Goal: Task Accomplishment & Management: Manage account settings

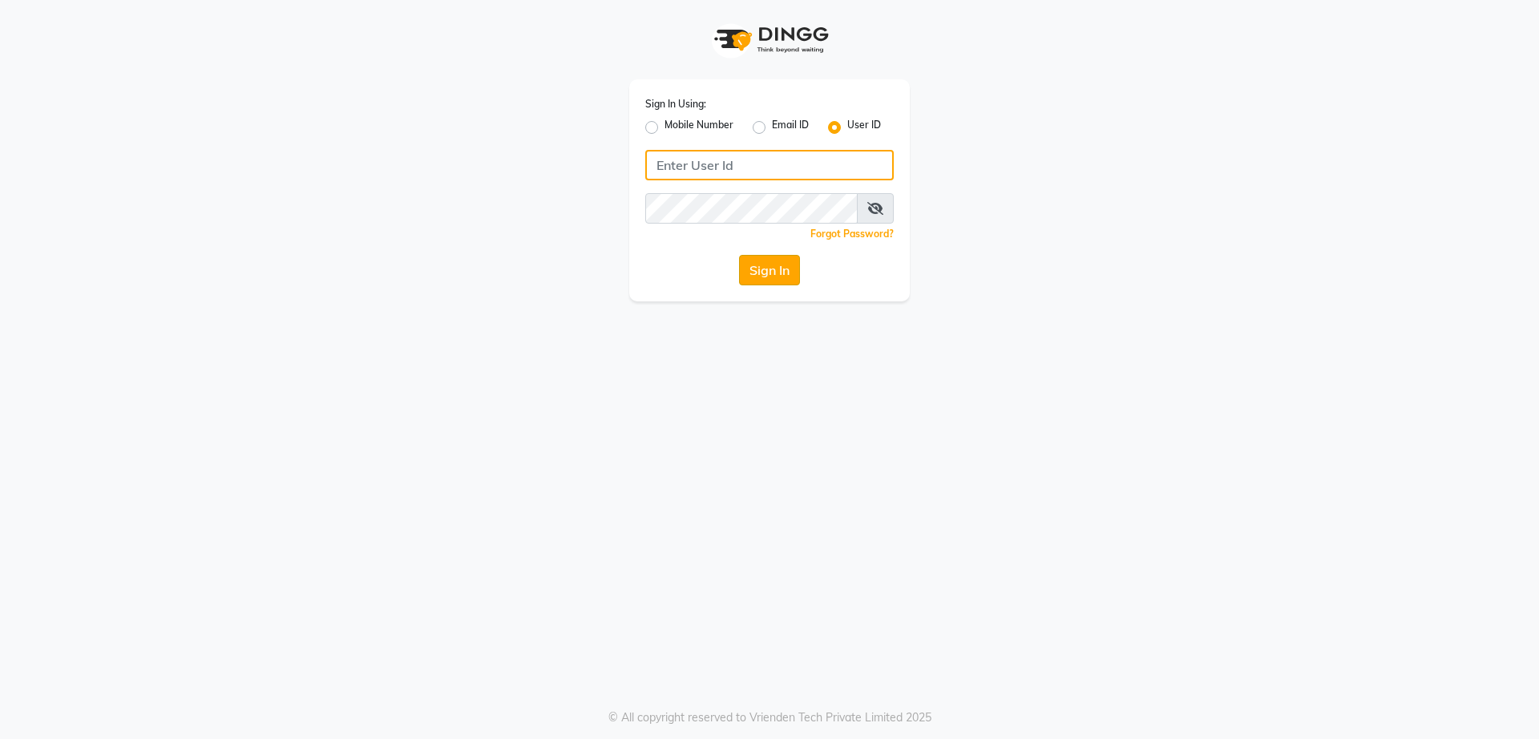
type input "vinay"
click at [777, 269] on button "Sign In" at bounding box center [769, 270] width 61 height 30
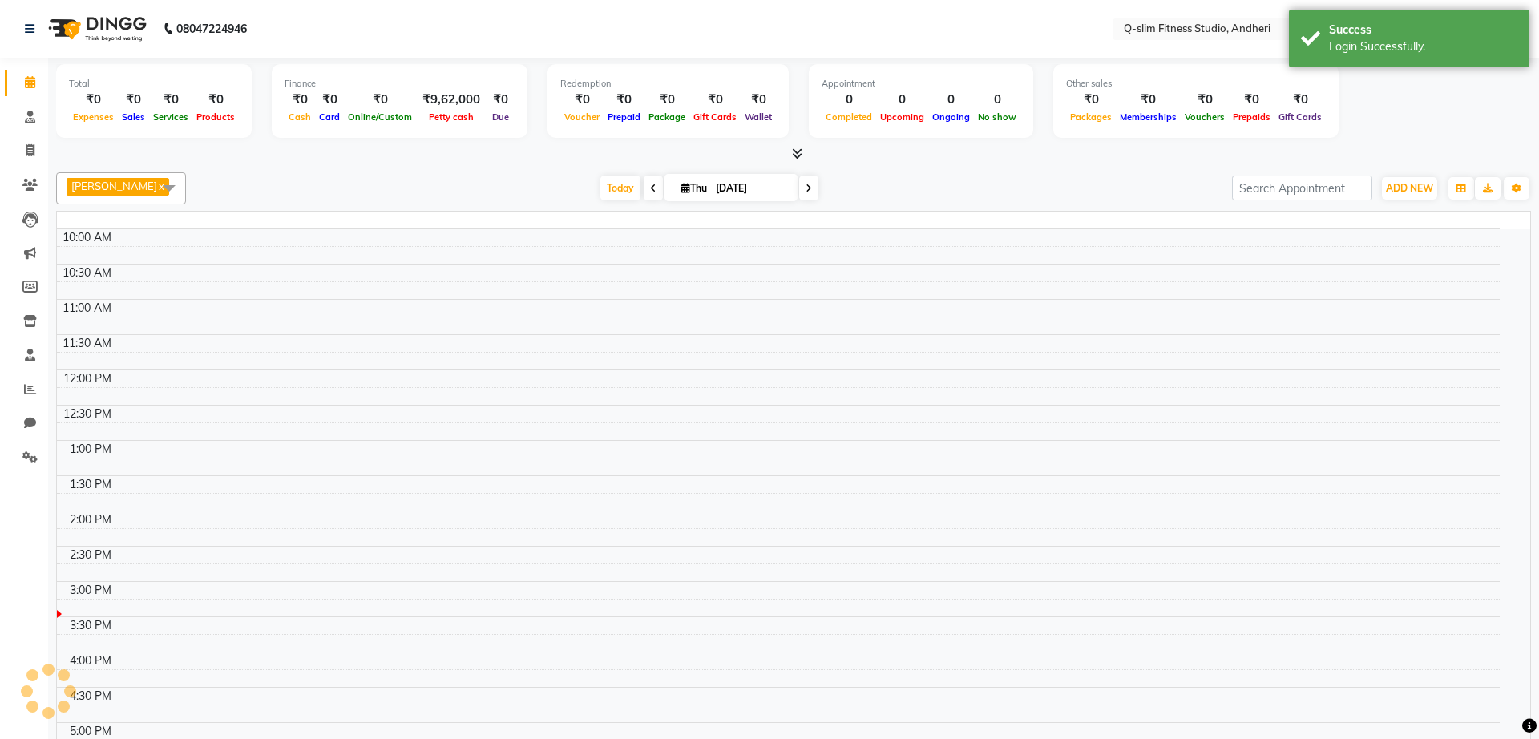
select select "en"
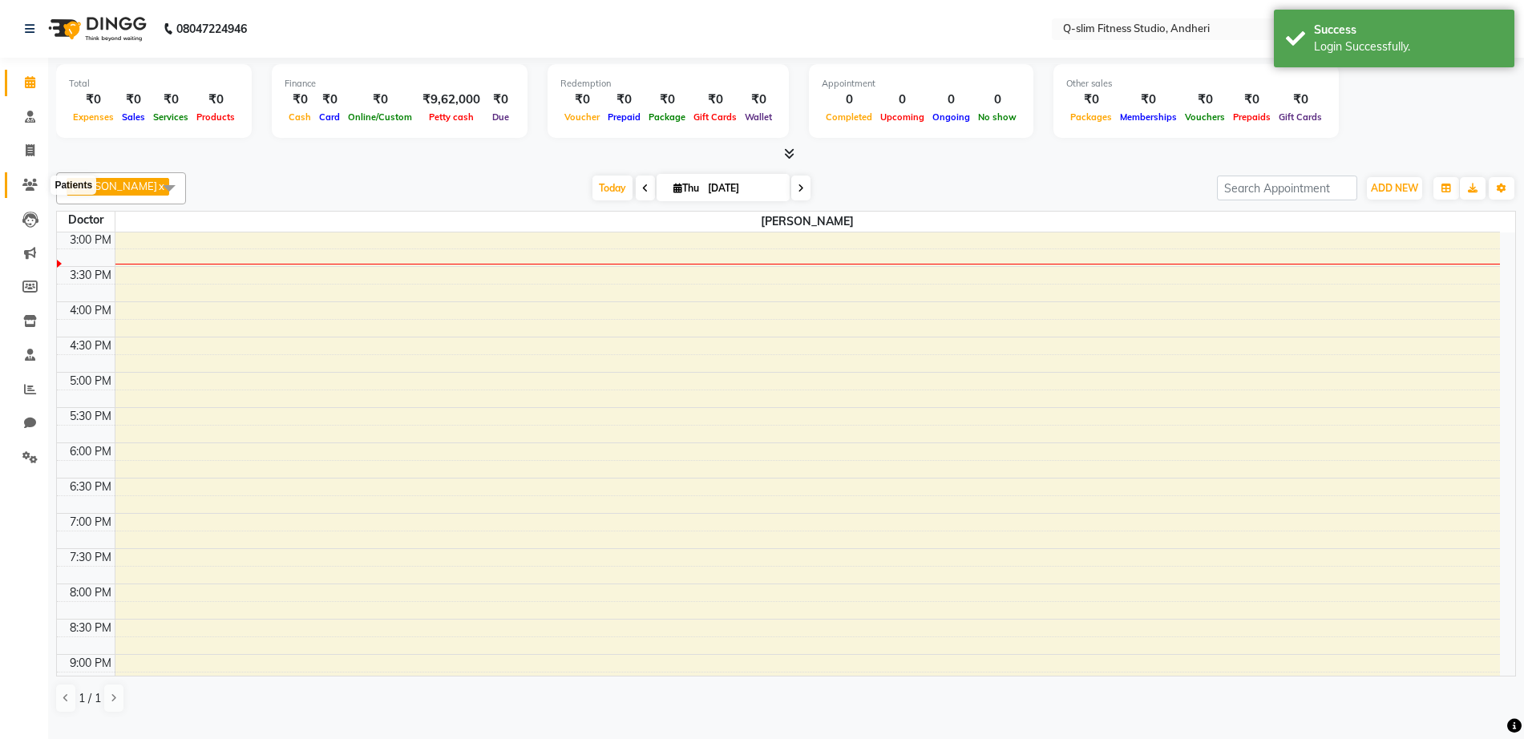
click at [31, 185] on icon at bounding box center [29, 185] width 15 height 12
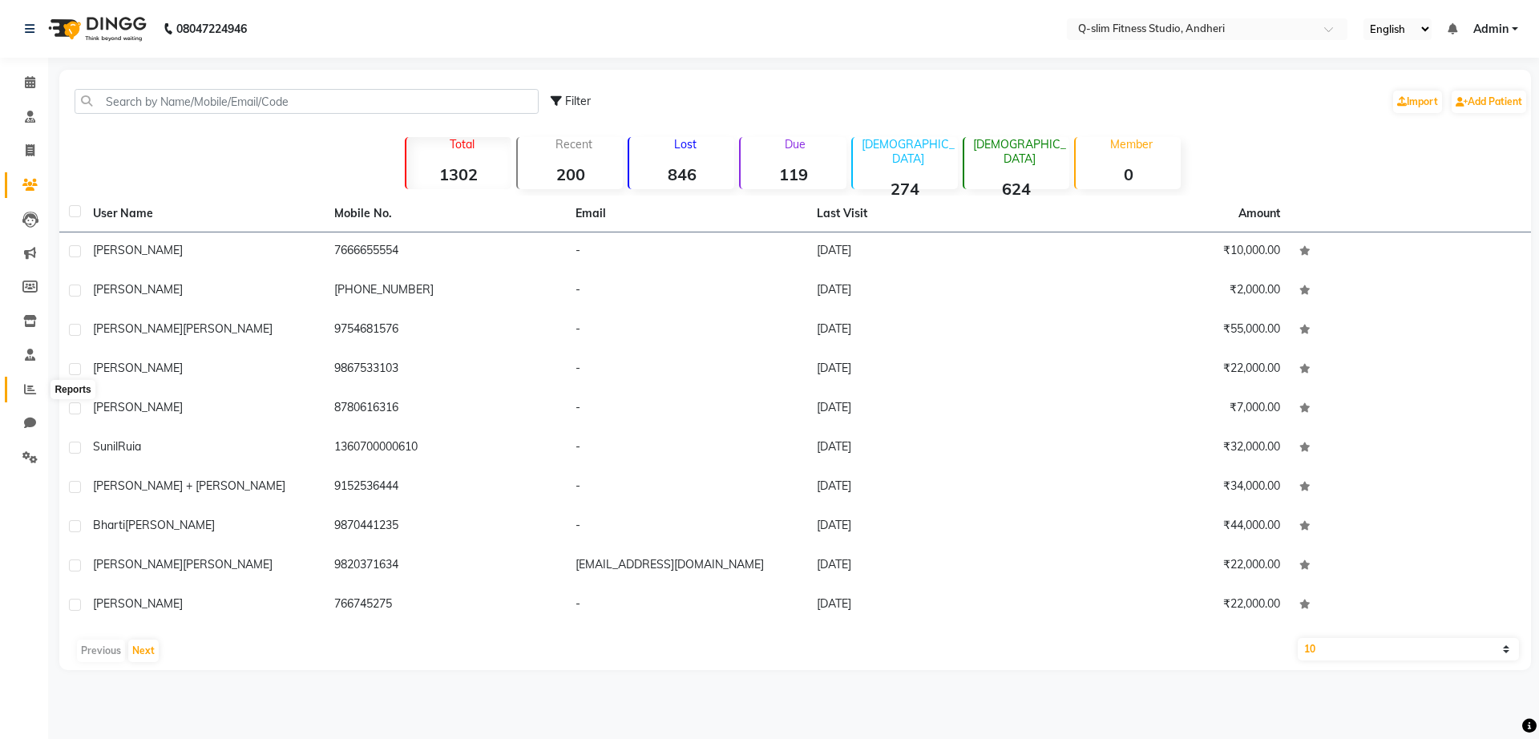
click at [26, 384] on icon at bounding box center [30, 389] width 12 height 12
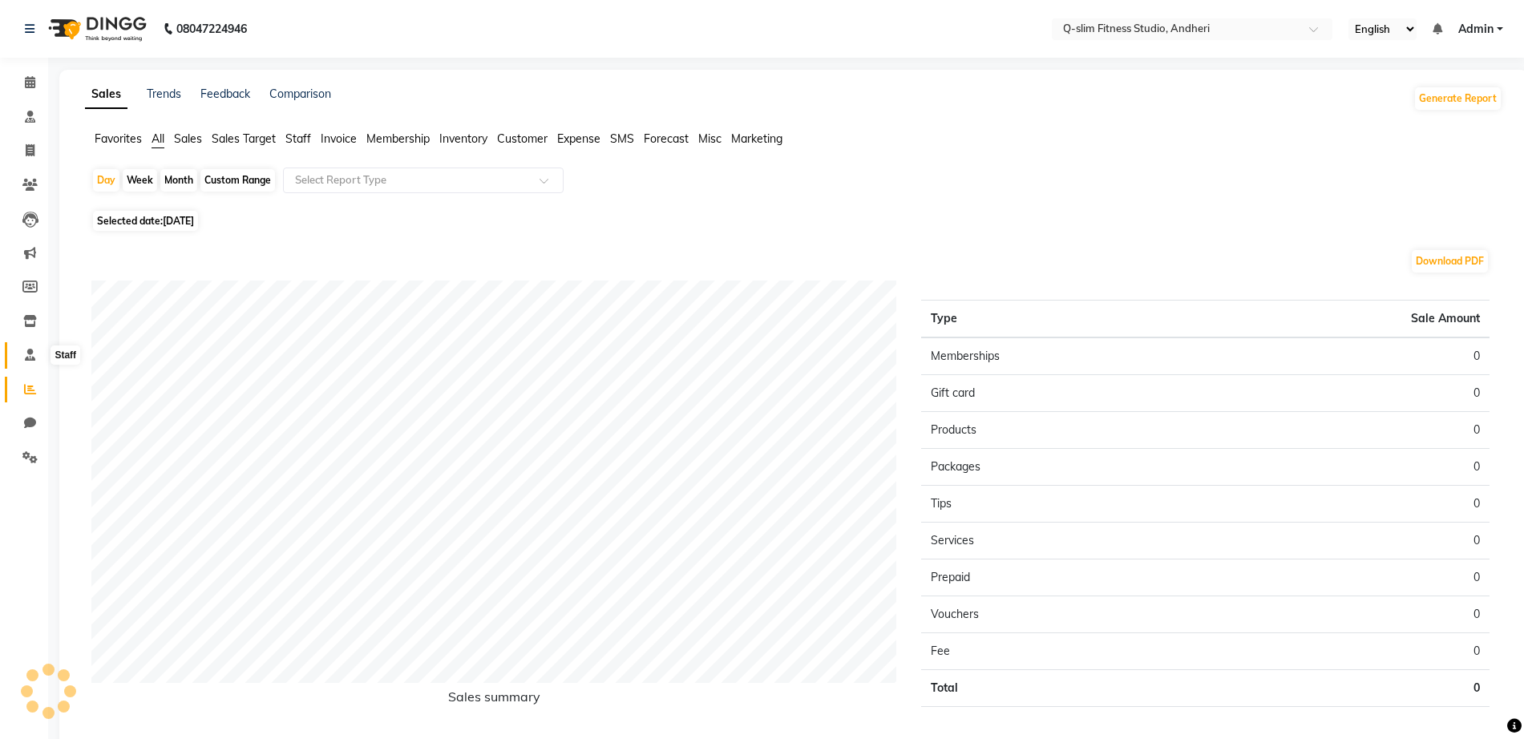
click at [25, 353] on icon at bounding box center [30, 355] width 10 height 12
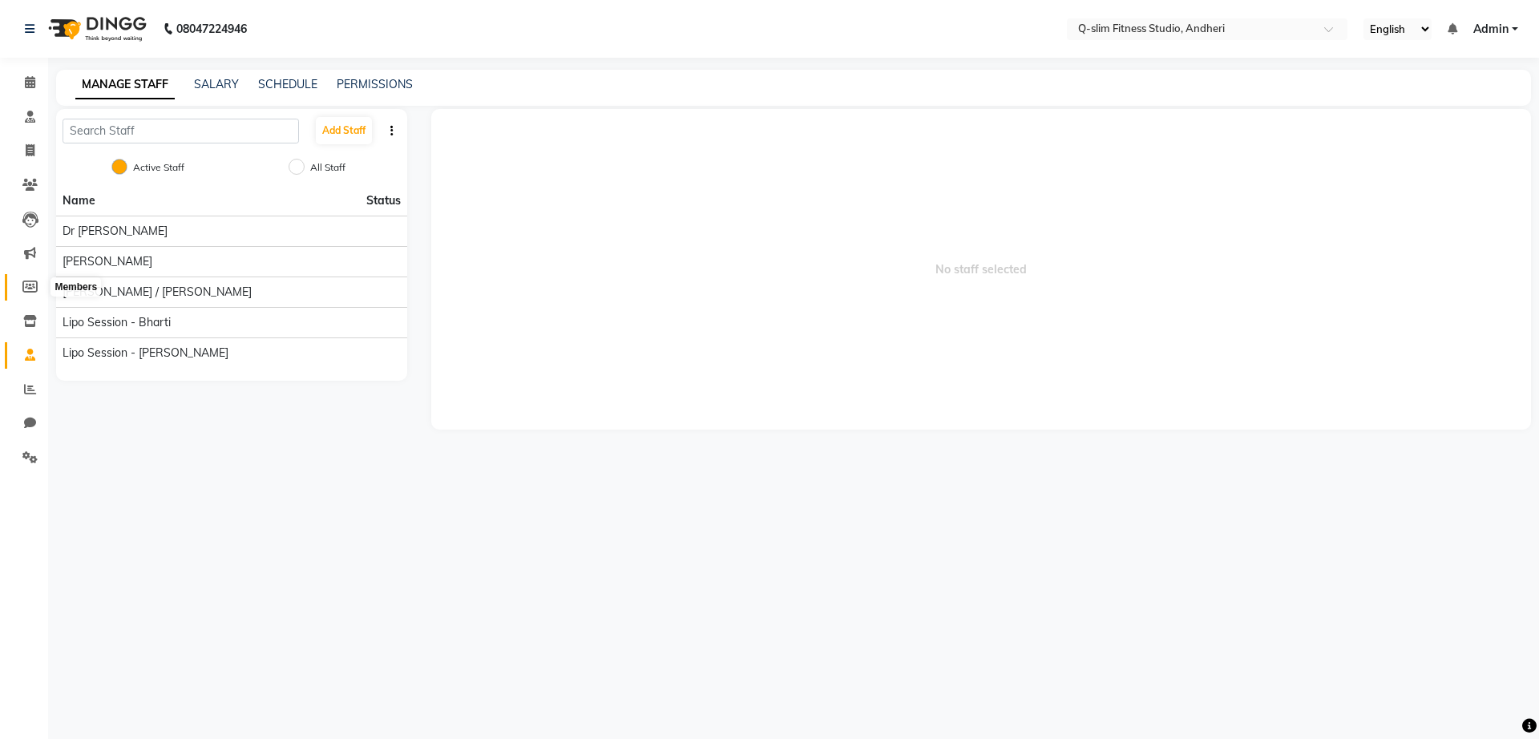
click at [29, 292] on icon at bounding box center [29, 287] width 15 height 12
select select
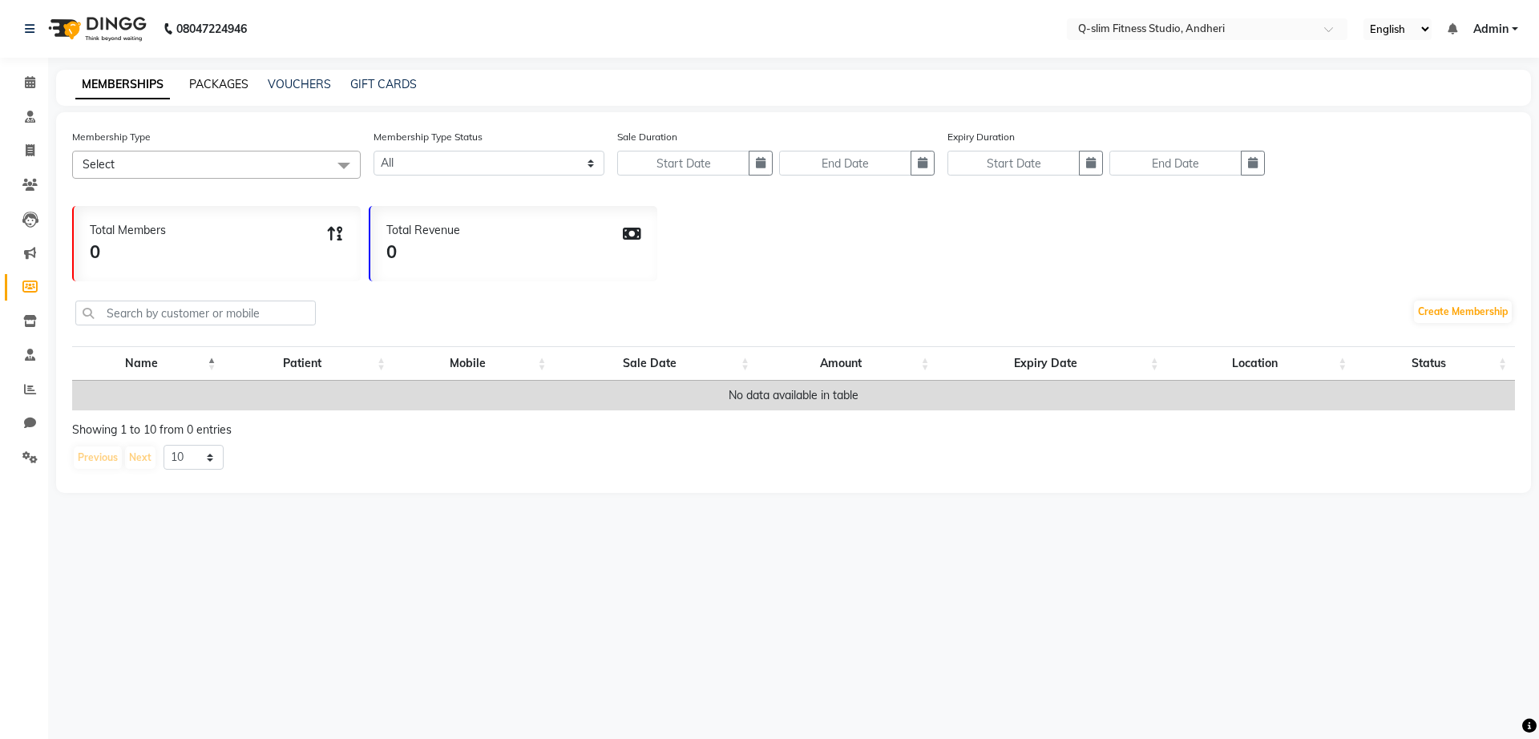
click at [248, 90] on link "PACKAGES" at bounding box center [218, 84] width 59 height 14
select select
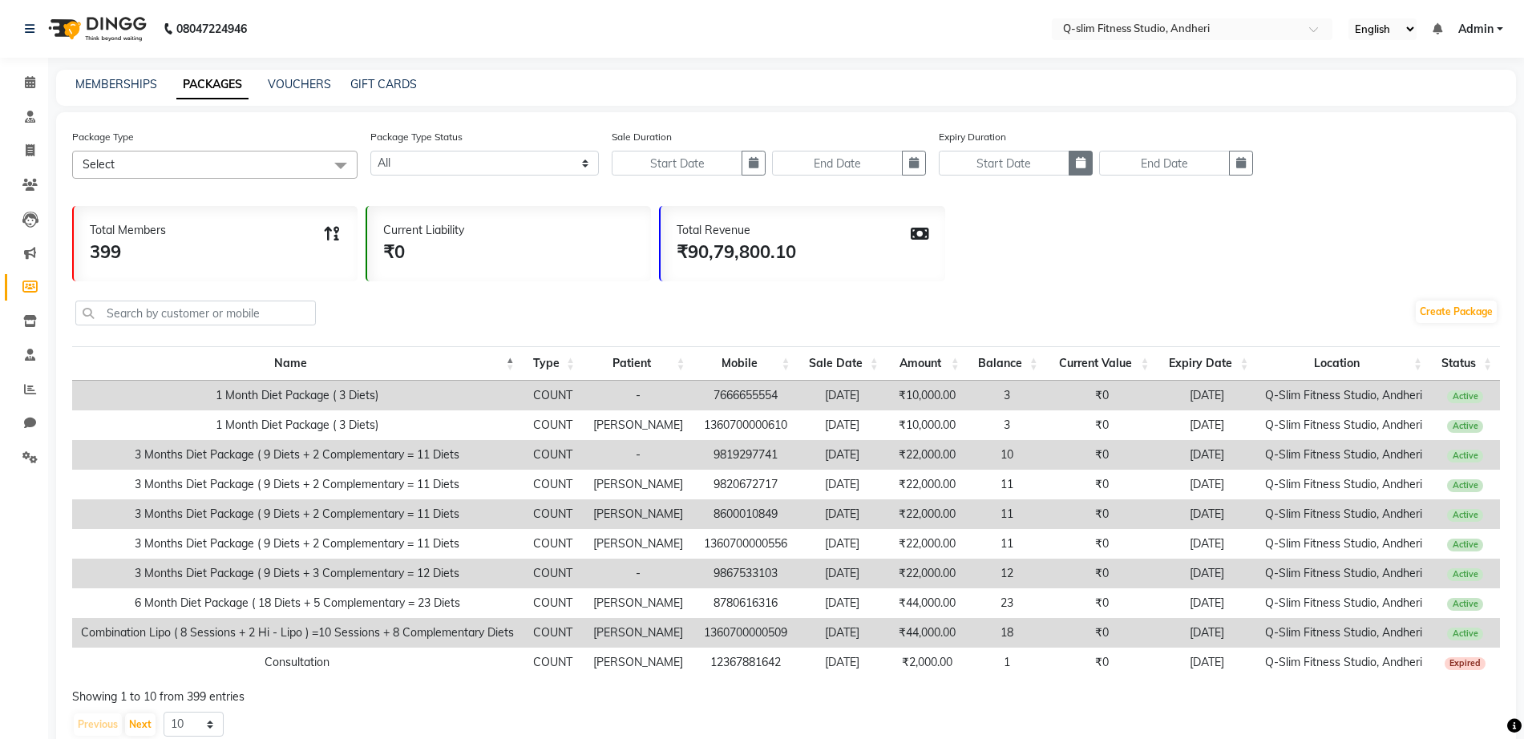
click at [1086, 160] on button "button" at bounding box center [1081, 163] width 24 height 25
select select "9"
select select "2025"
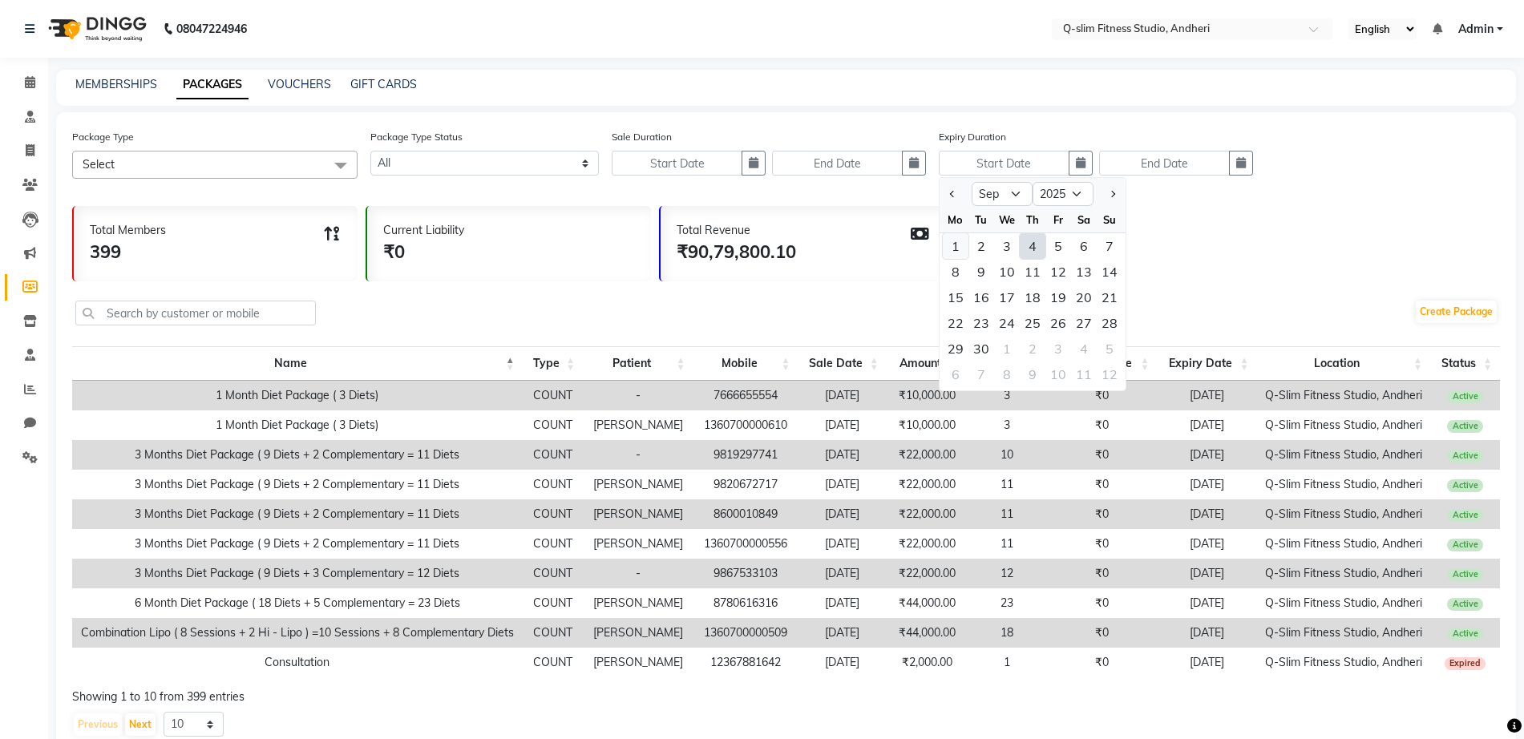
click at [955, 249] on div "1" at bounding box center [956, 246] width 26 height 26
type input "[DATE]"
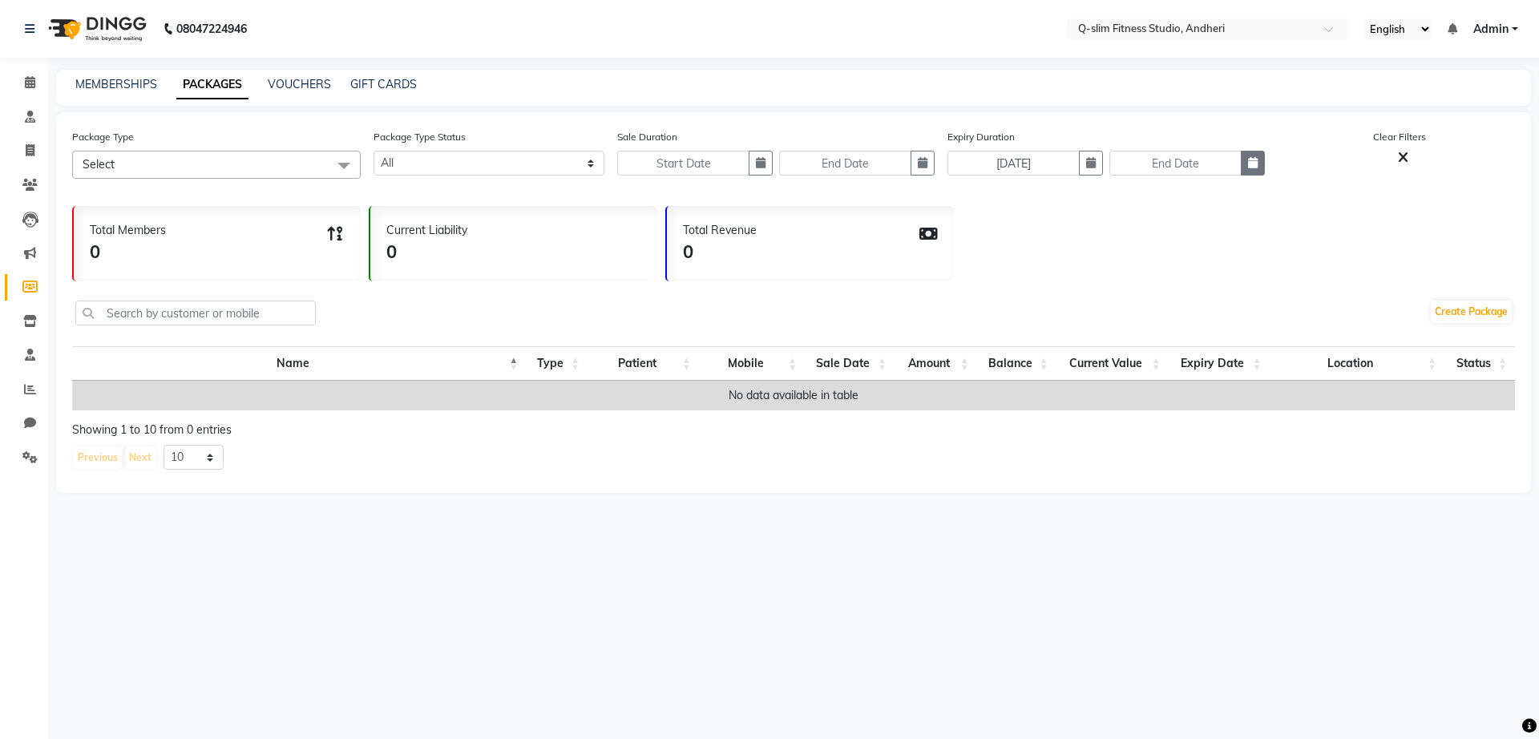
click at [1253, 163] on icon "button" at bounding box center [1253, 162] width 10 height 11
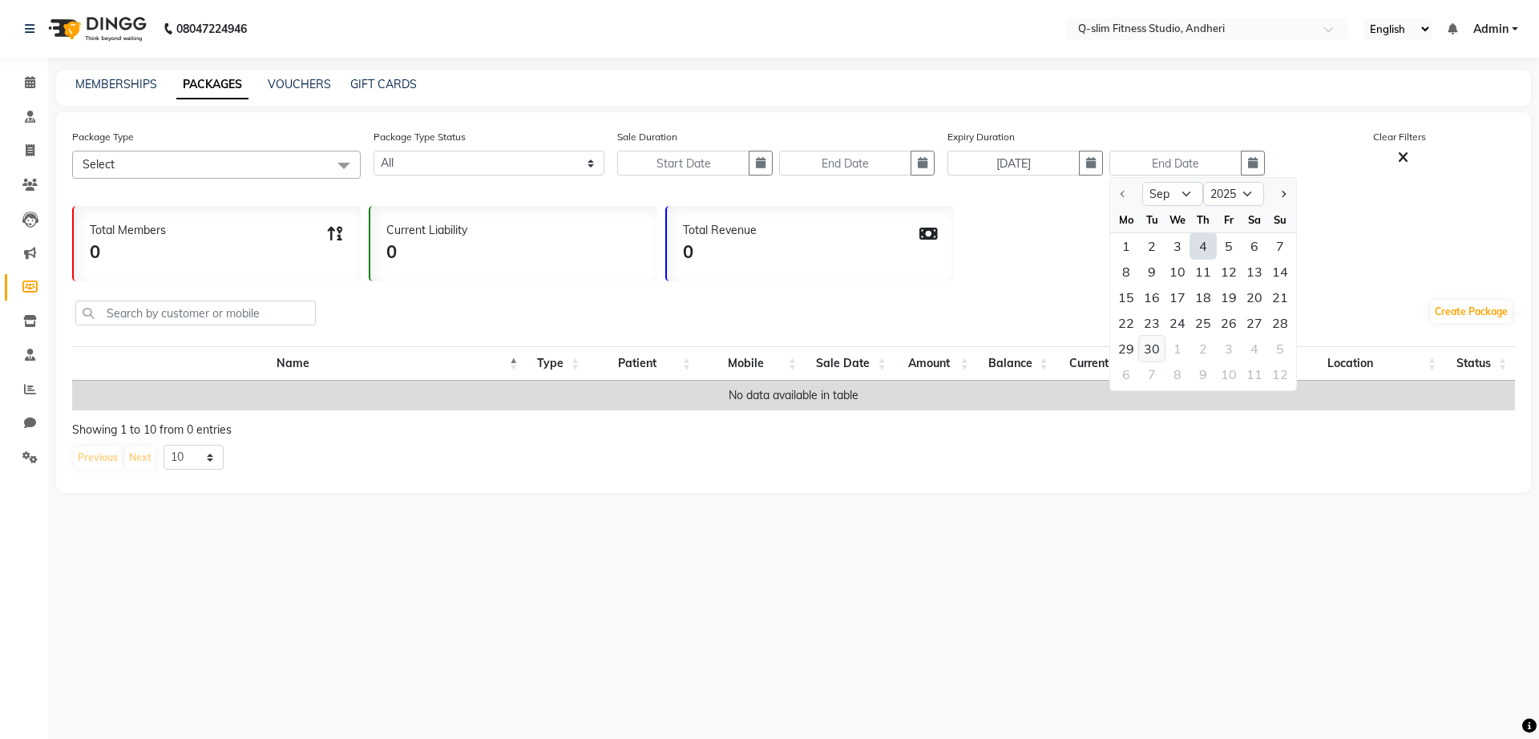
click at [1150, 350] on div "30" at bounding box center [1152, 349] width 26 height 26
type input "[DATE]"
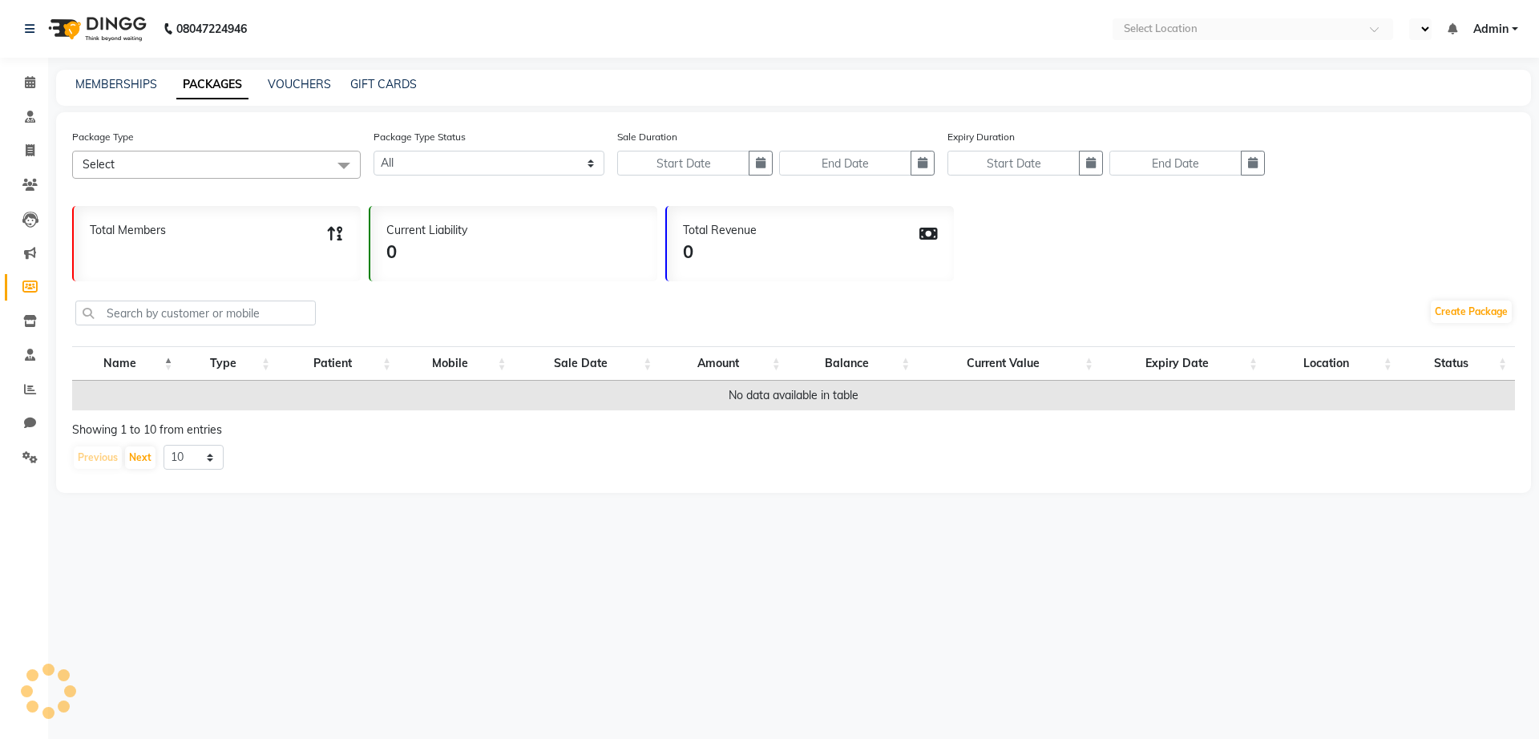
select select
select select "en"
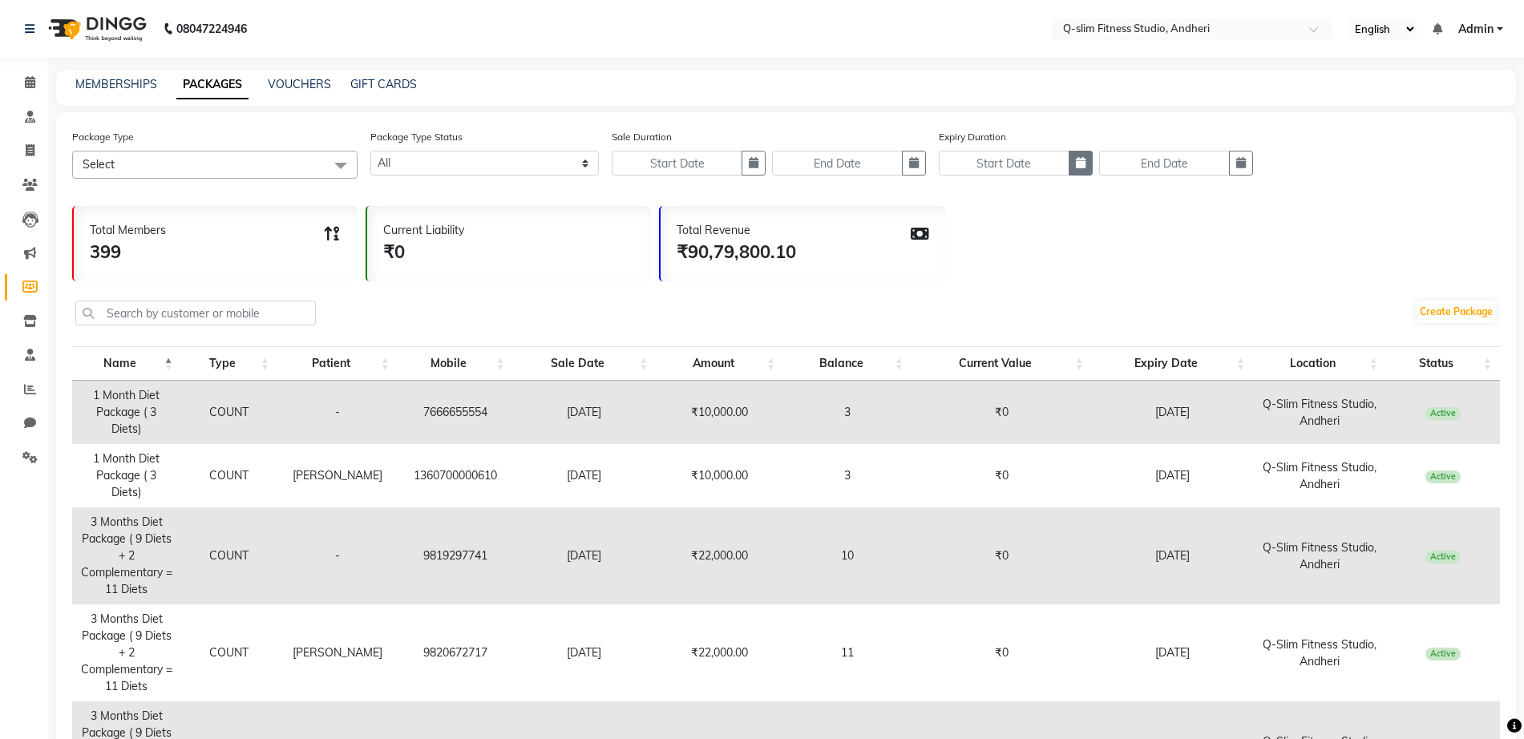
click at [1074, 162] on button "button" at bounding box center [1081, 163] width 24 height 25
select select "9"
select select "2025"
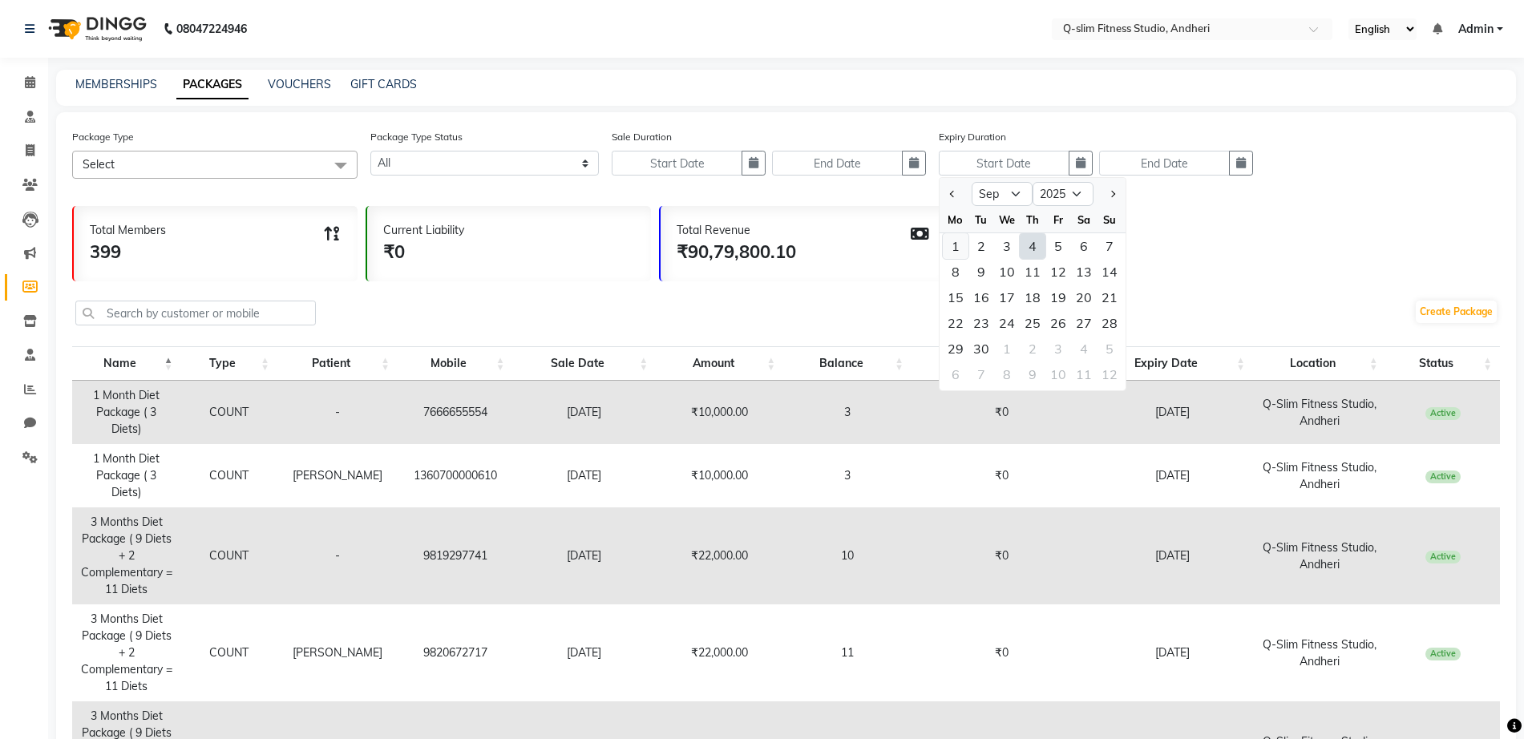
click at [954, 244] on div "1" at bounding box center [956, 246] width 26 height 26
type input "[DATE]"
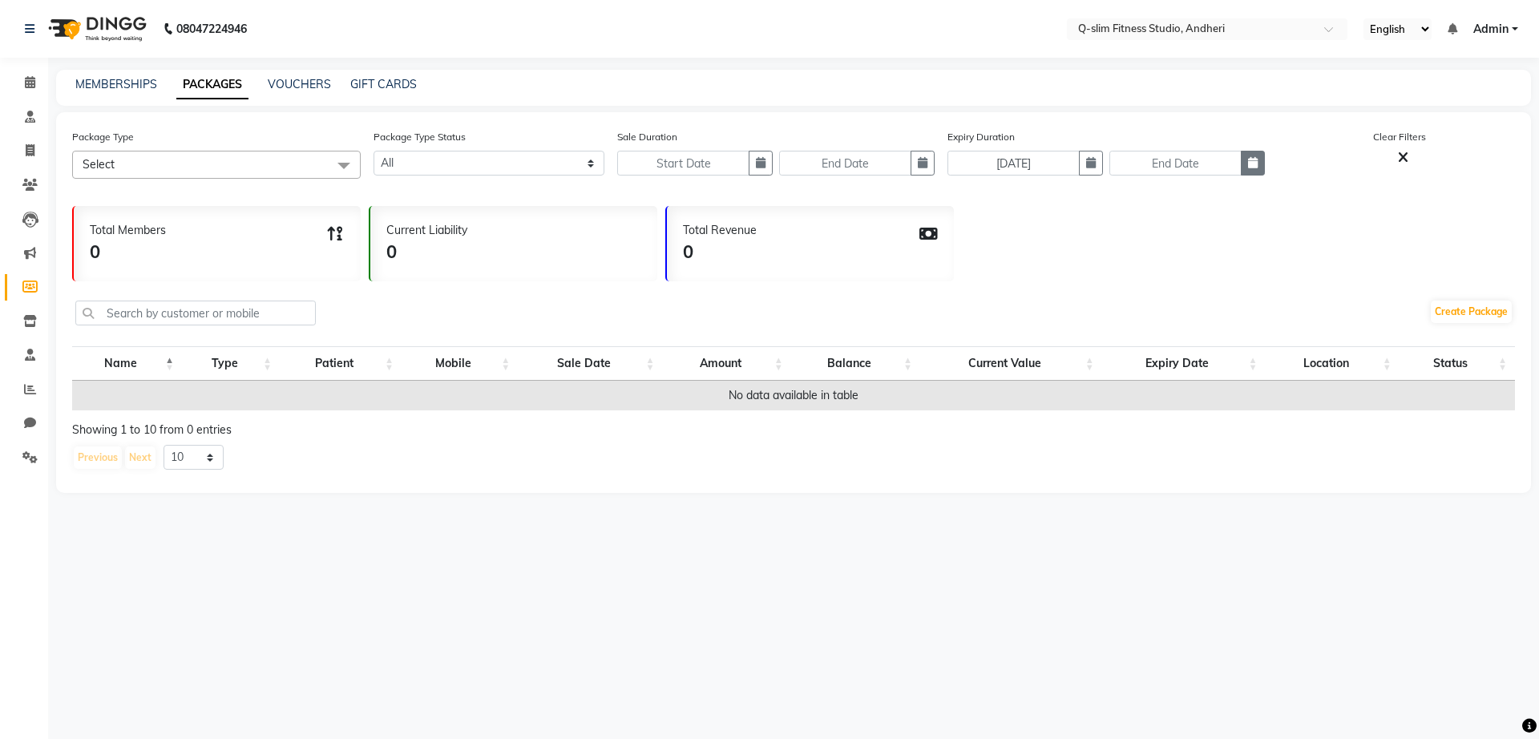
click at [1250, 160] on icon "button" at bounding box center [1253, 162] width 10 height 11
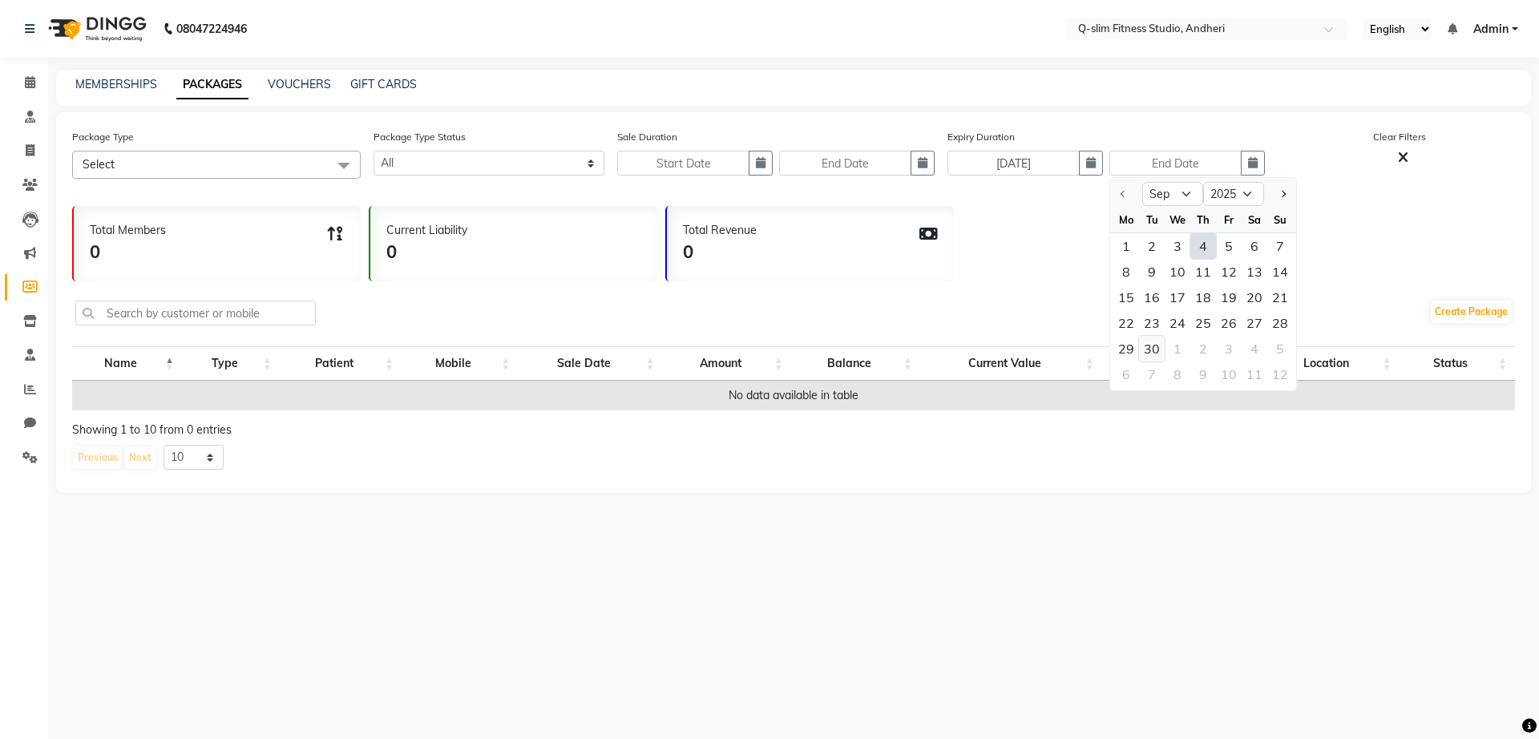
click at [1146, 345] on div "30" at bounding box center [1152, 349] width 26 height 26
type input "[DATE]"
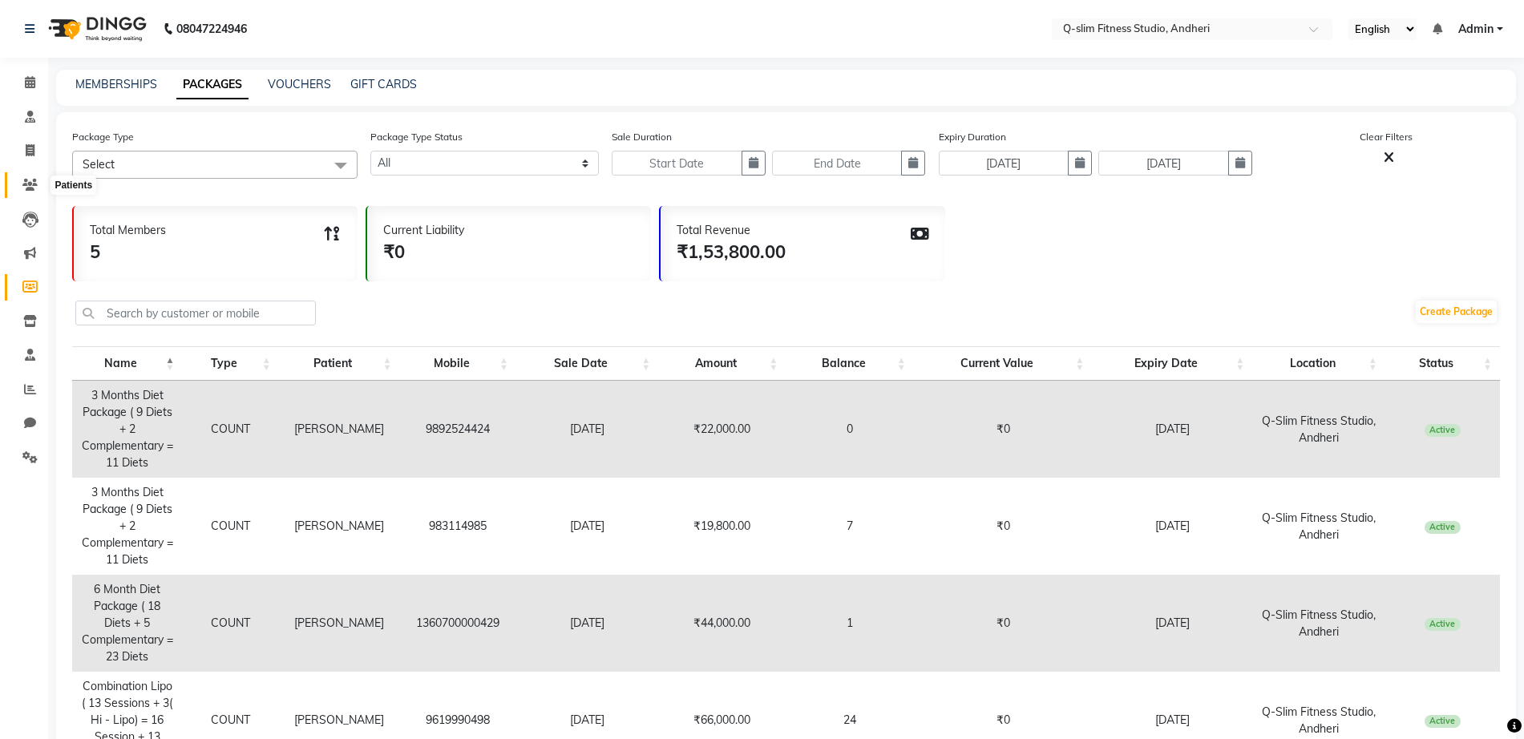
click at [31, 191] on span at bounding box center [30, 185] width 28 height 18
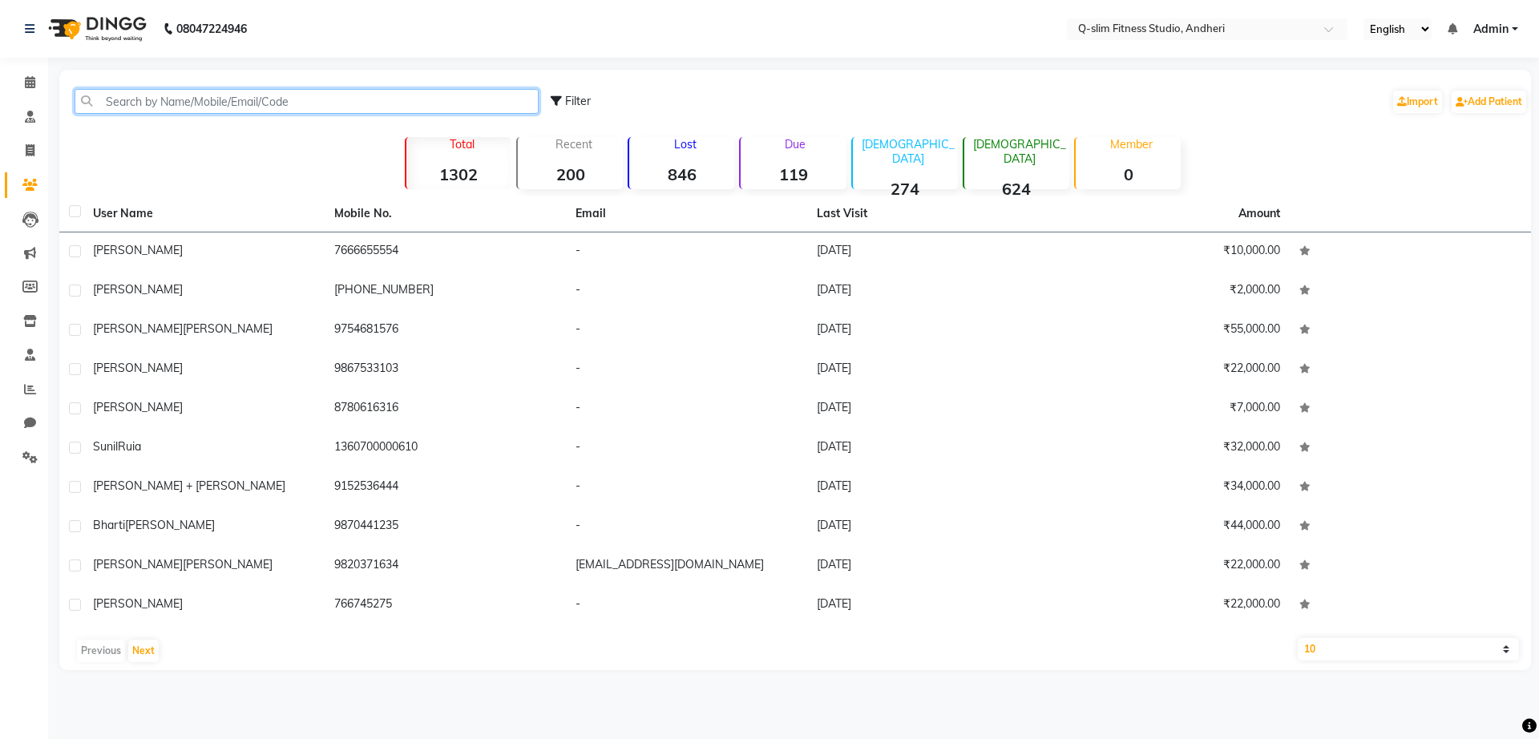
click at [324, 102] on input "text" at bounding box center [307, 101] width 464 height 25
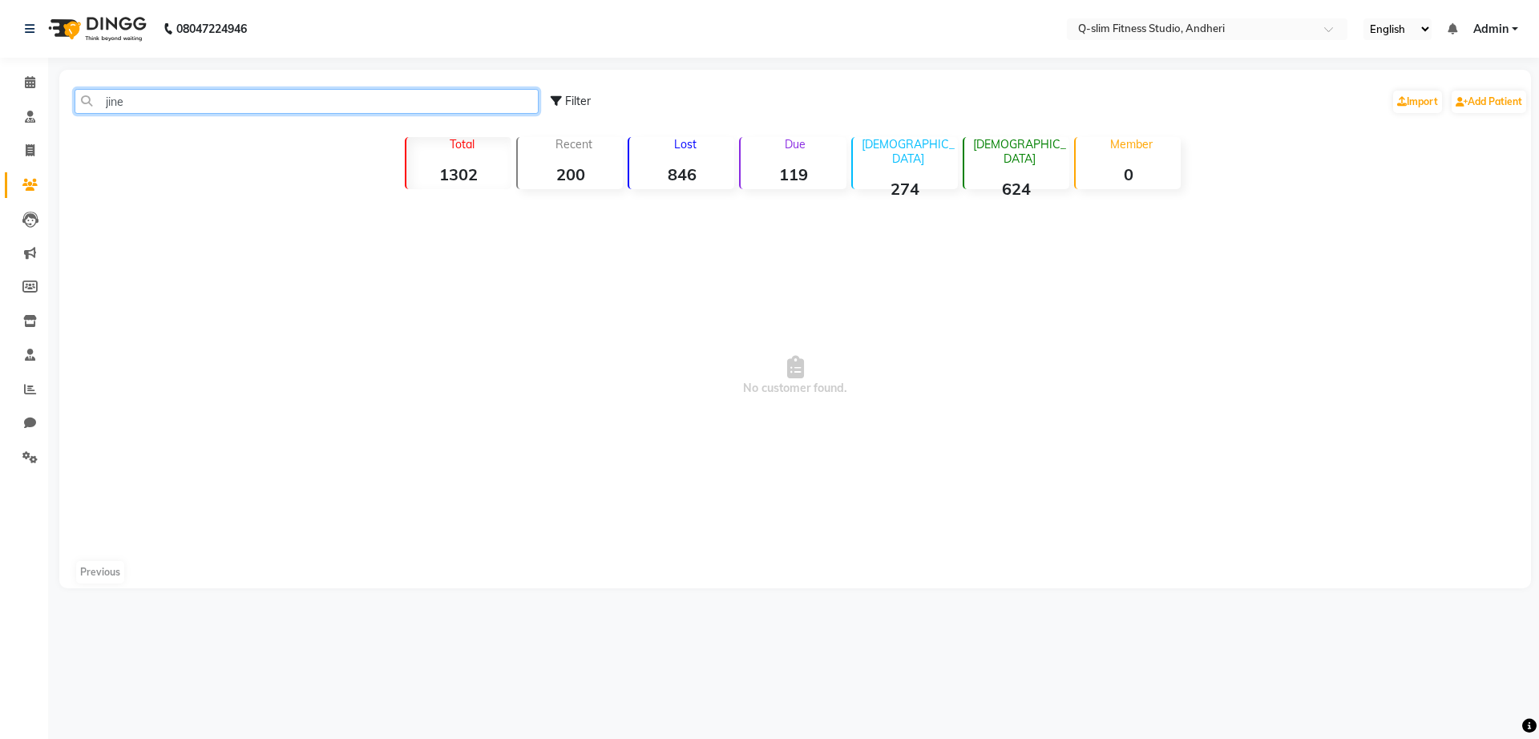
click at [166, 102] on input "jine" at bounding box center [307, 101] width 464 height 25
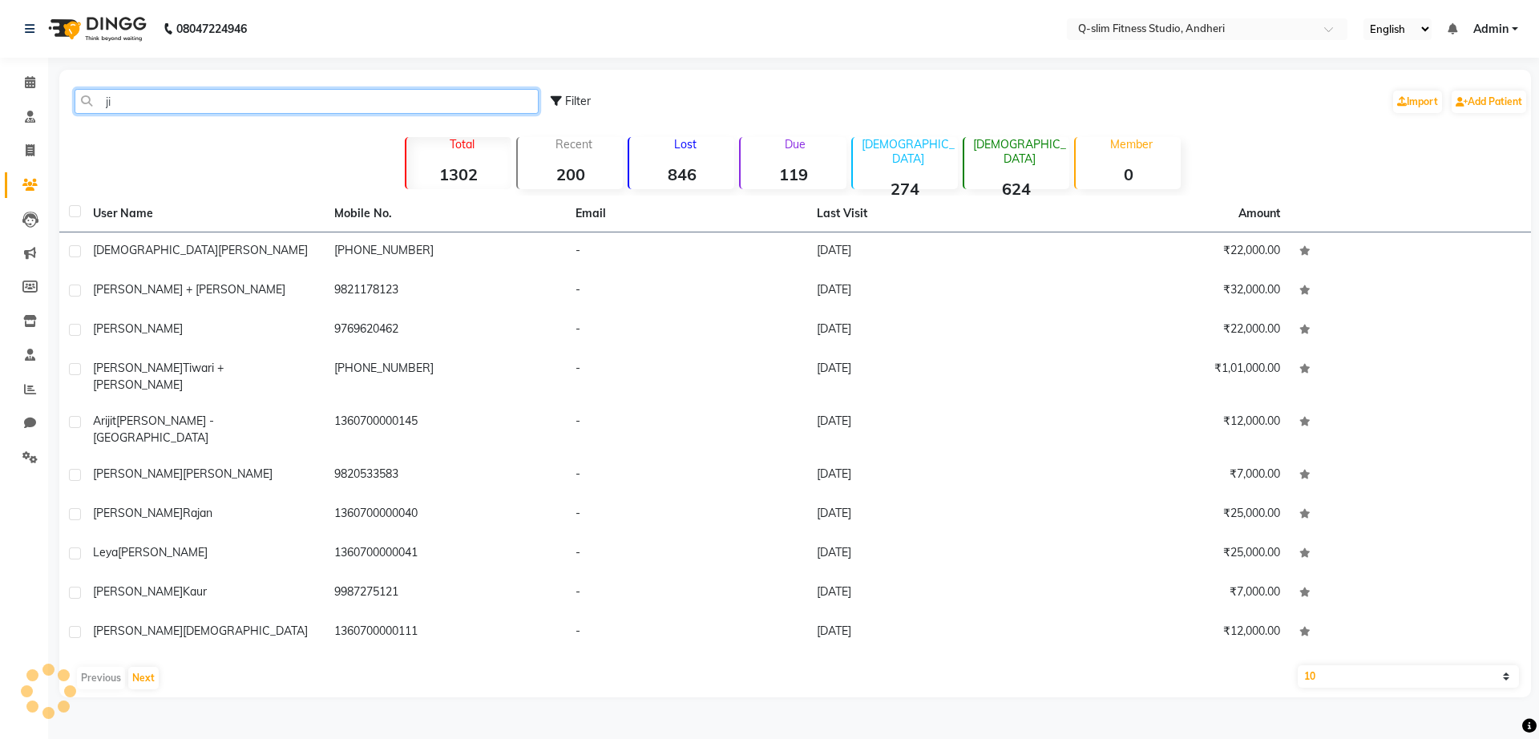
type input "j"
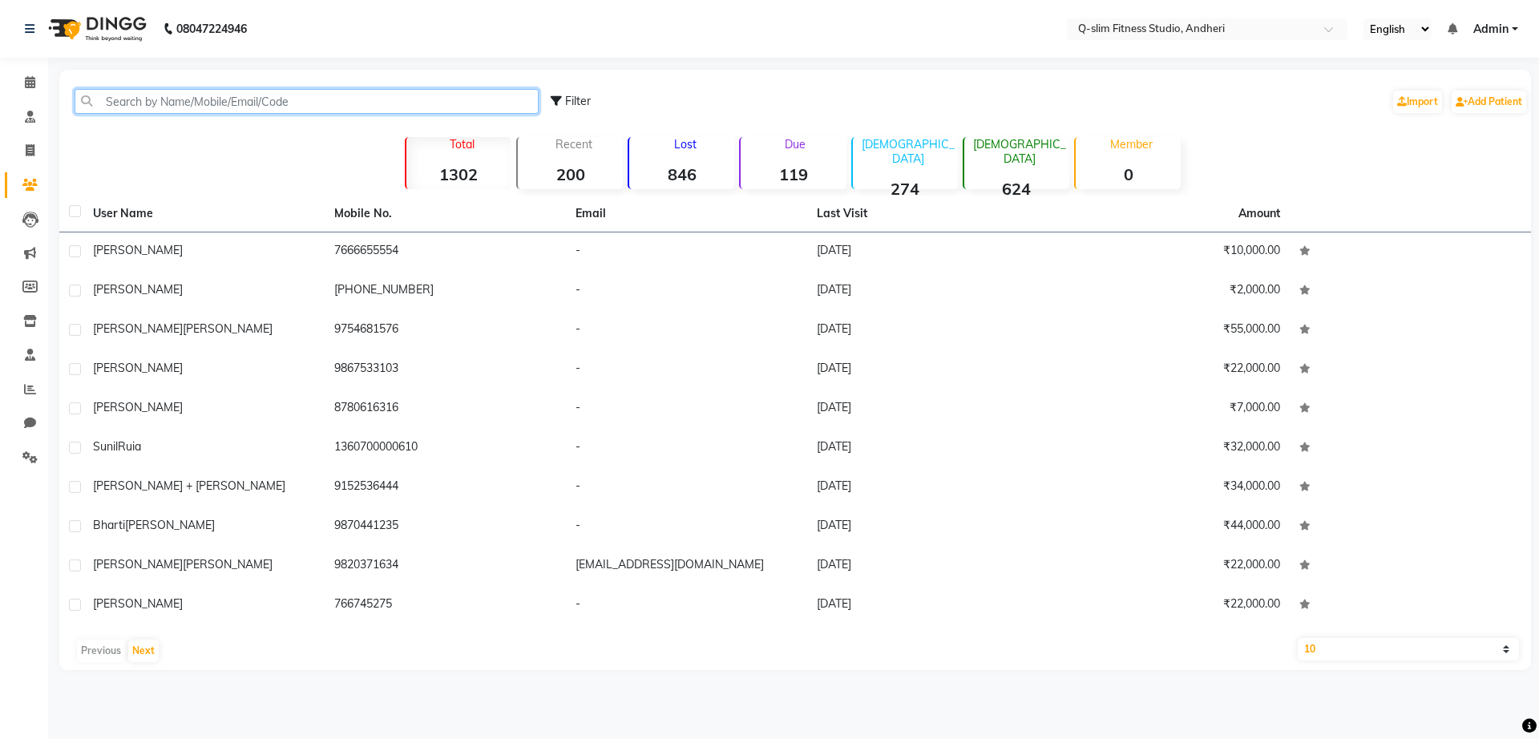
click at [195, 103] on input "text" at bounding box center [307, 101] width 464 height 25
click at [353, 103] on input "text" at bounding box center [307, 101] width 464 height 25
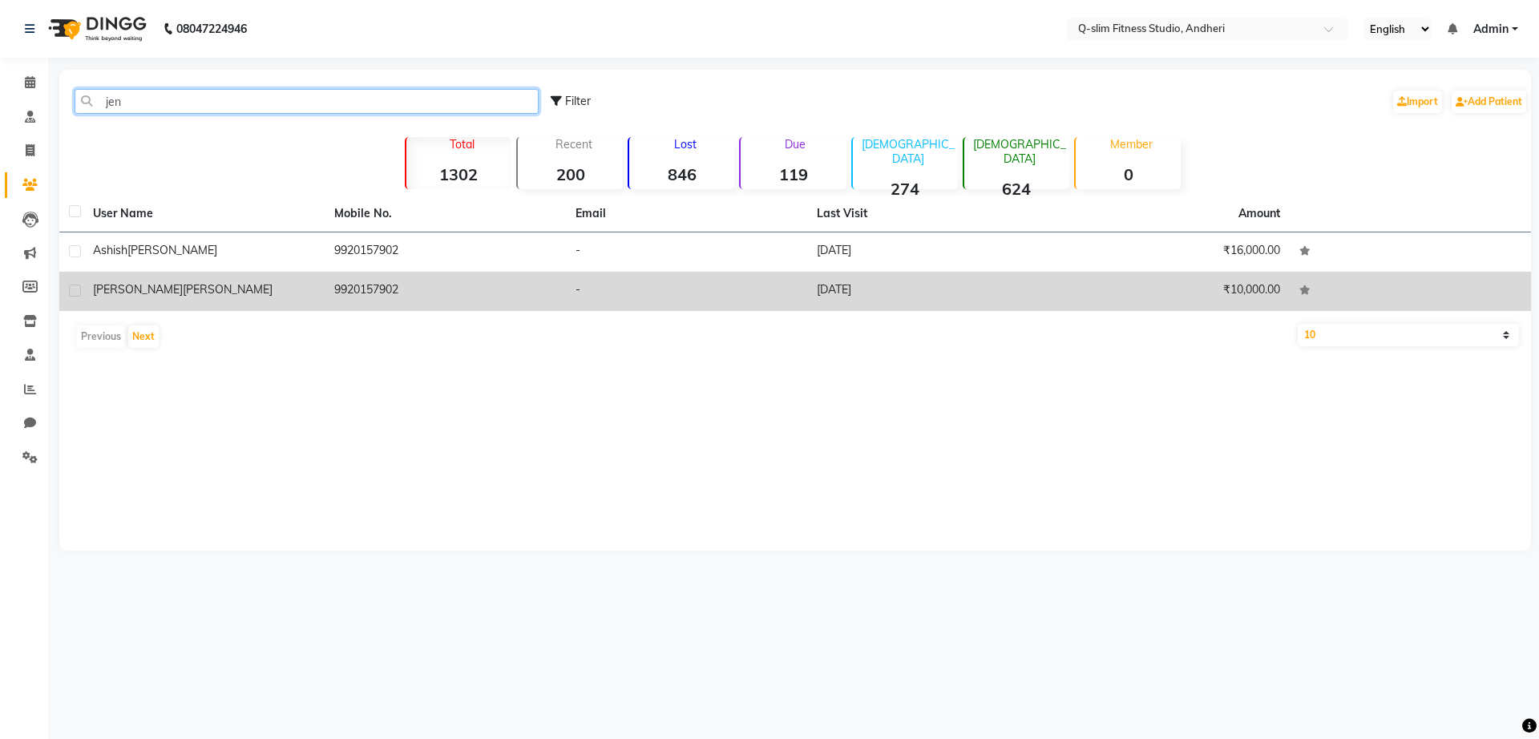
type input "jen"
click at [319, 300] on td "Jenisha Parikh" at bounding box center [203, 291] width 241 height 39
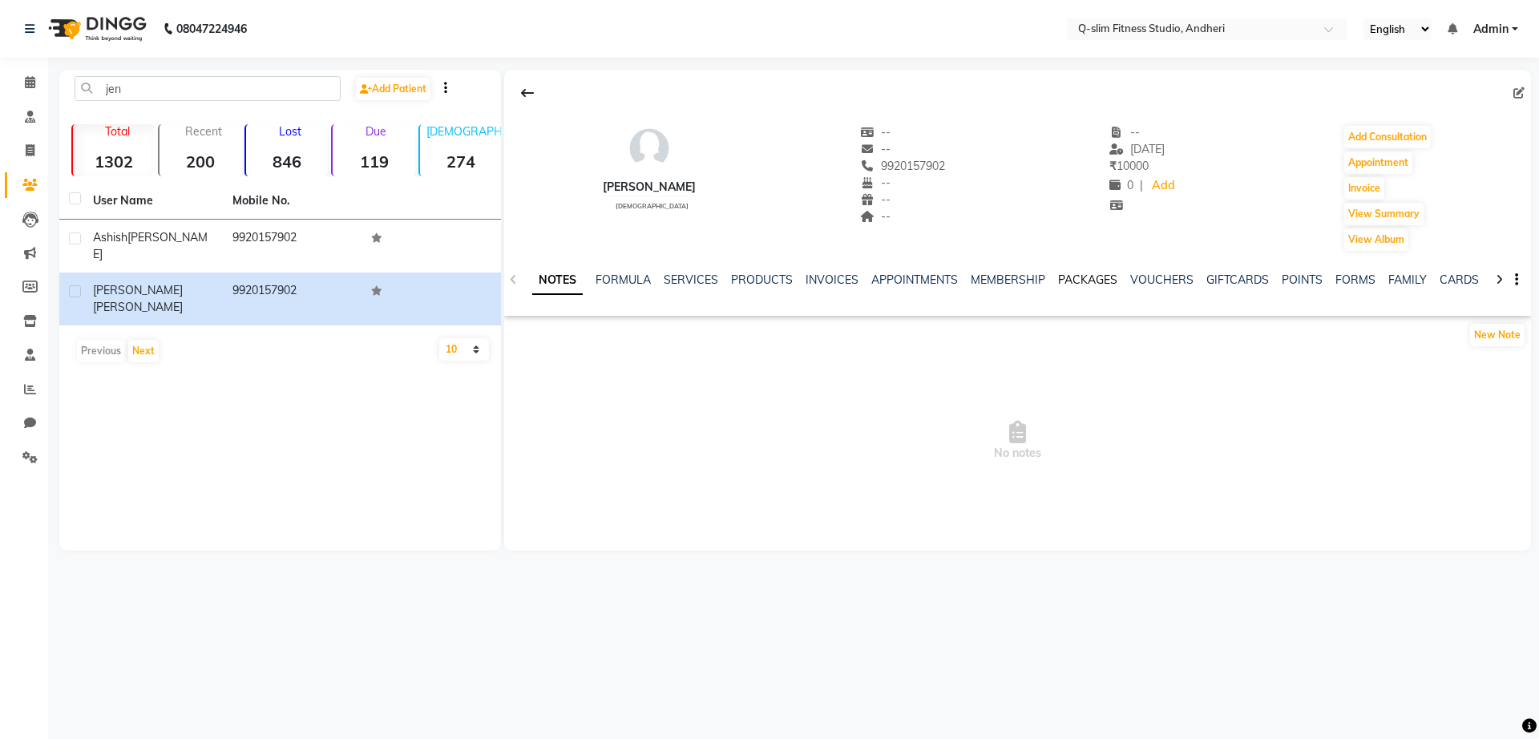
click at [1075, 275] on link "PACKAGES" at bounding box center [1087, 280] width 59 height 14
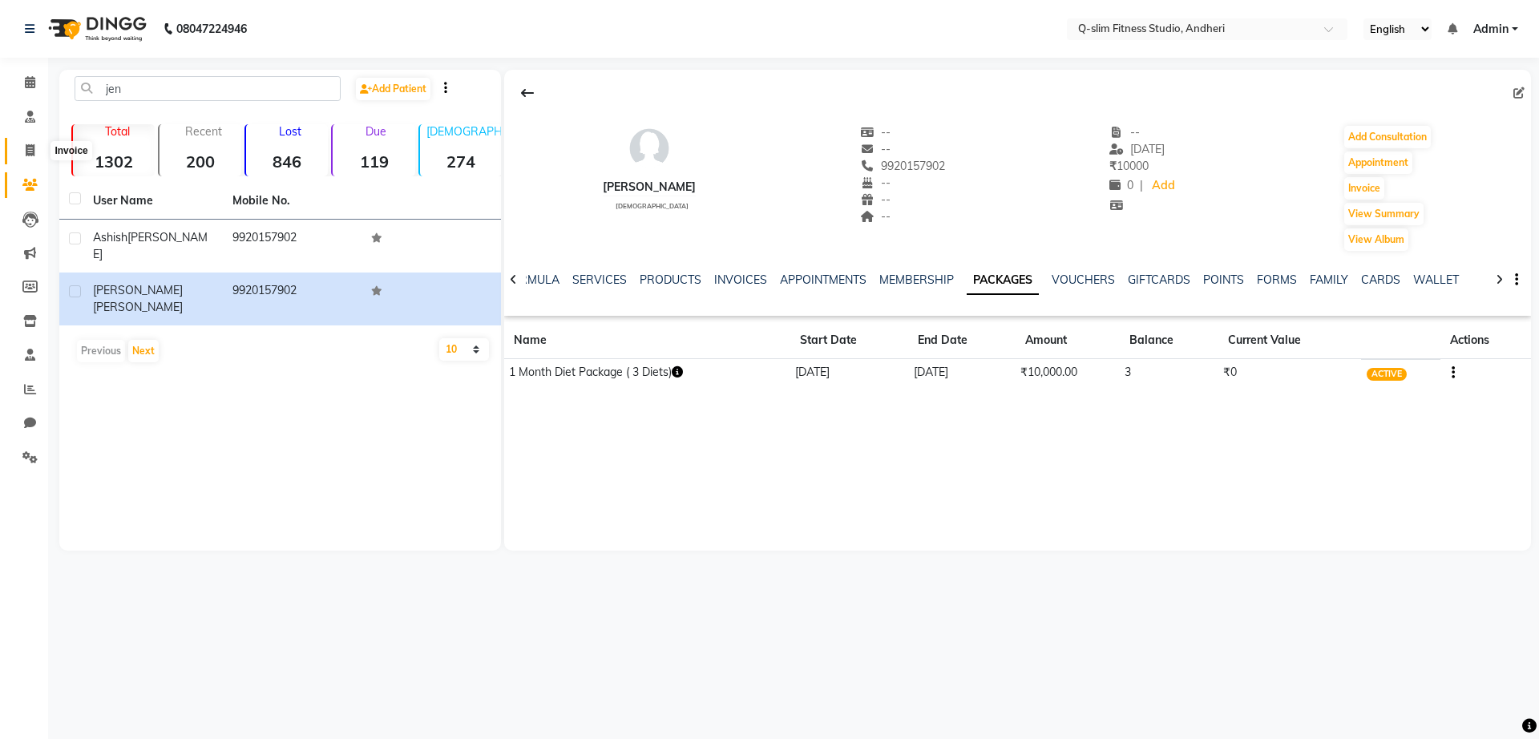
click at [23, 156] on span at bounding box center [30, 151] width 28 height 18
select select "8143"
select select "service"
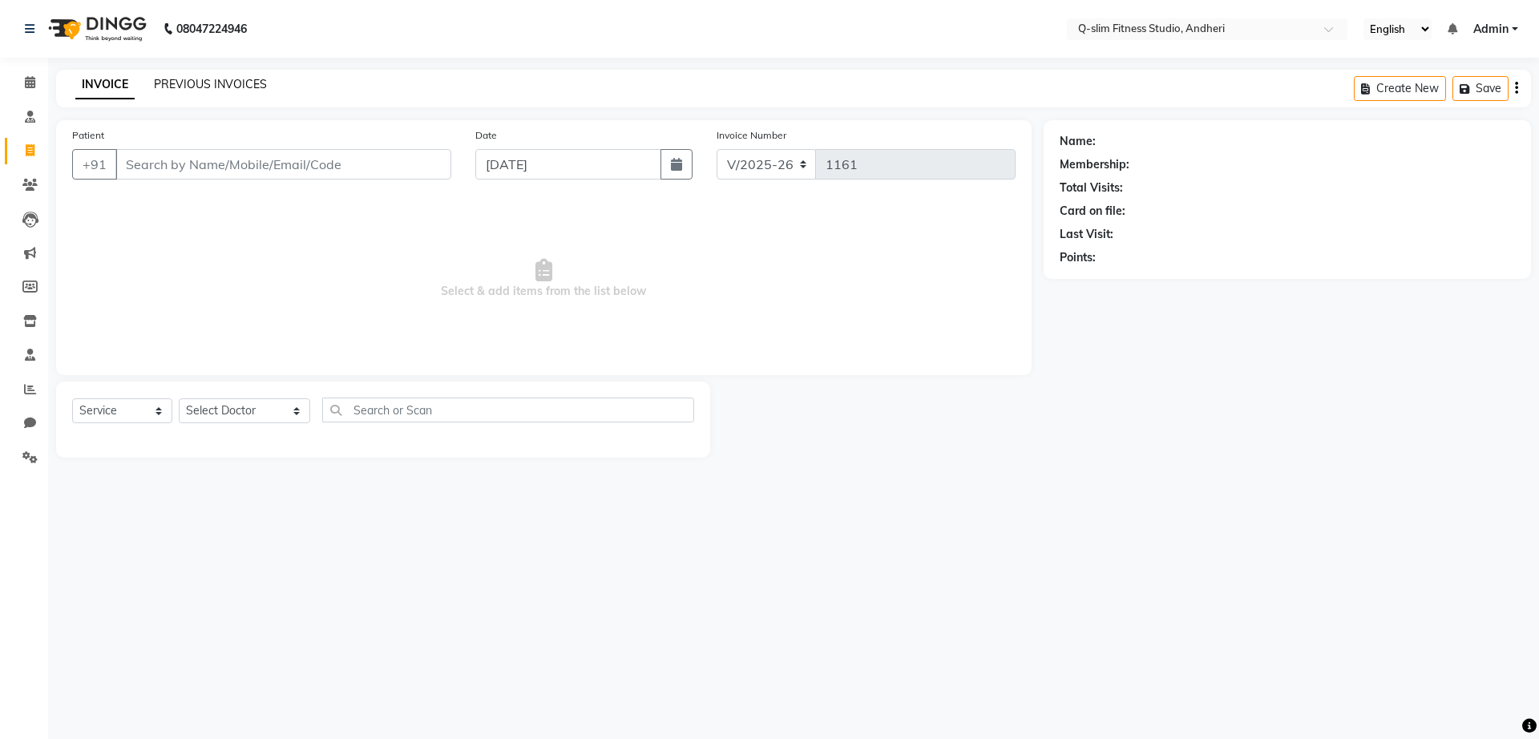
click at [219, 85] on link "PREVIOUS INVOICES" at bounding box center [210, 84] width 113 height 14
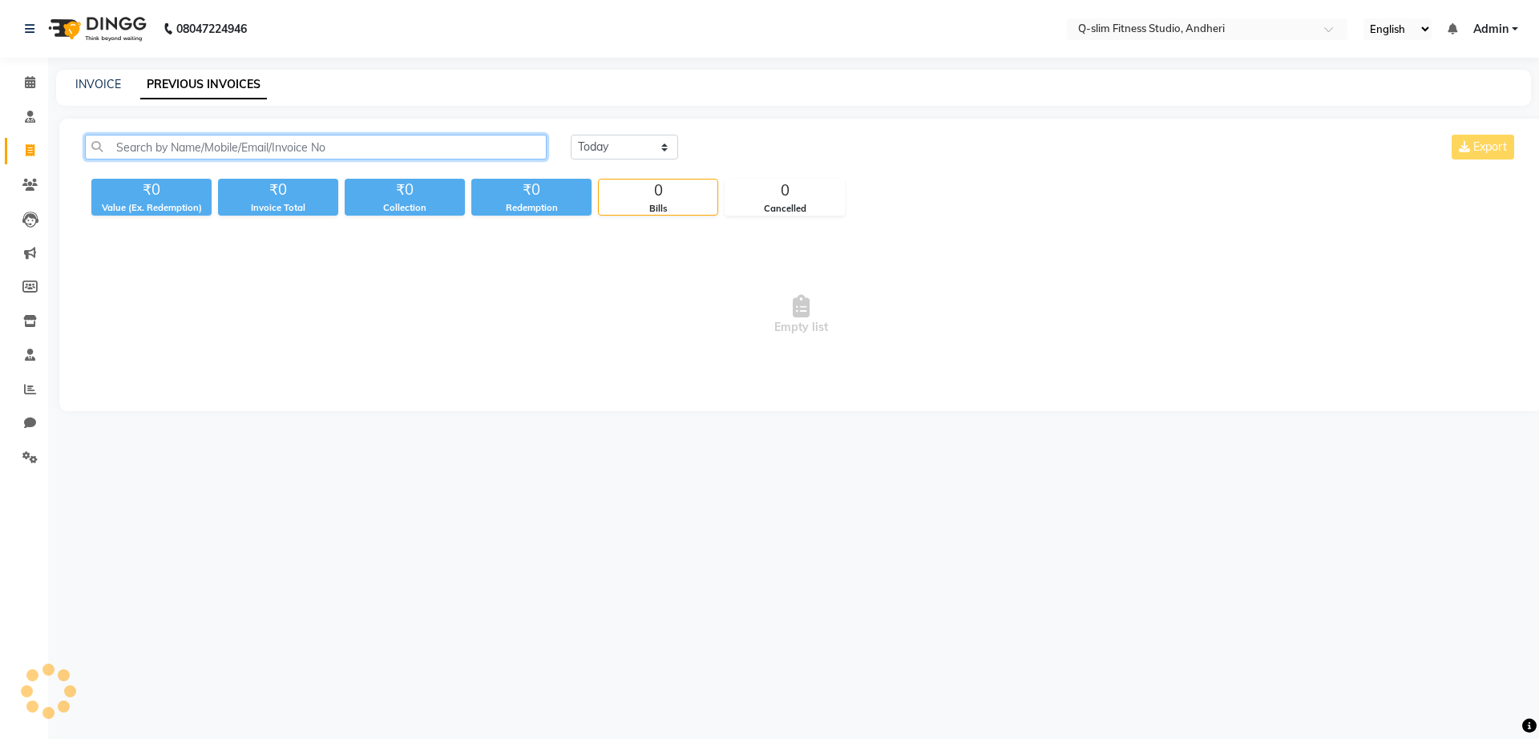
click at [254, 148] on input "text" at bounding box center [316, 147] width 462 height 25
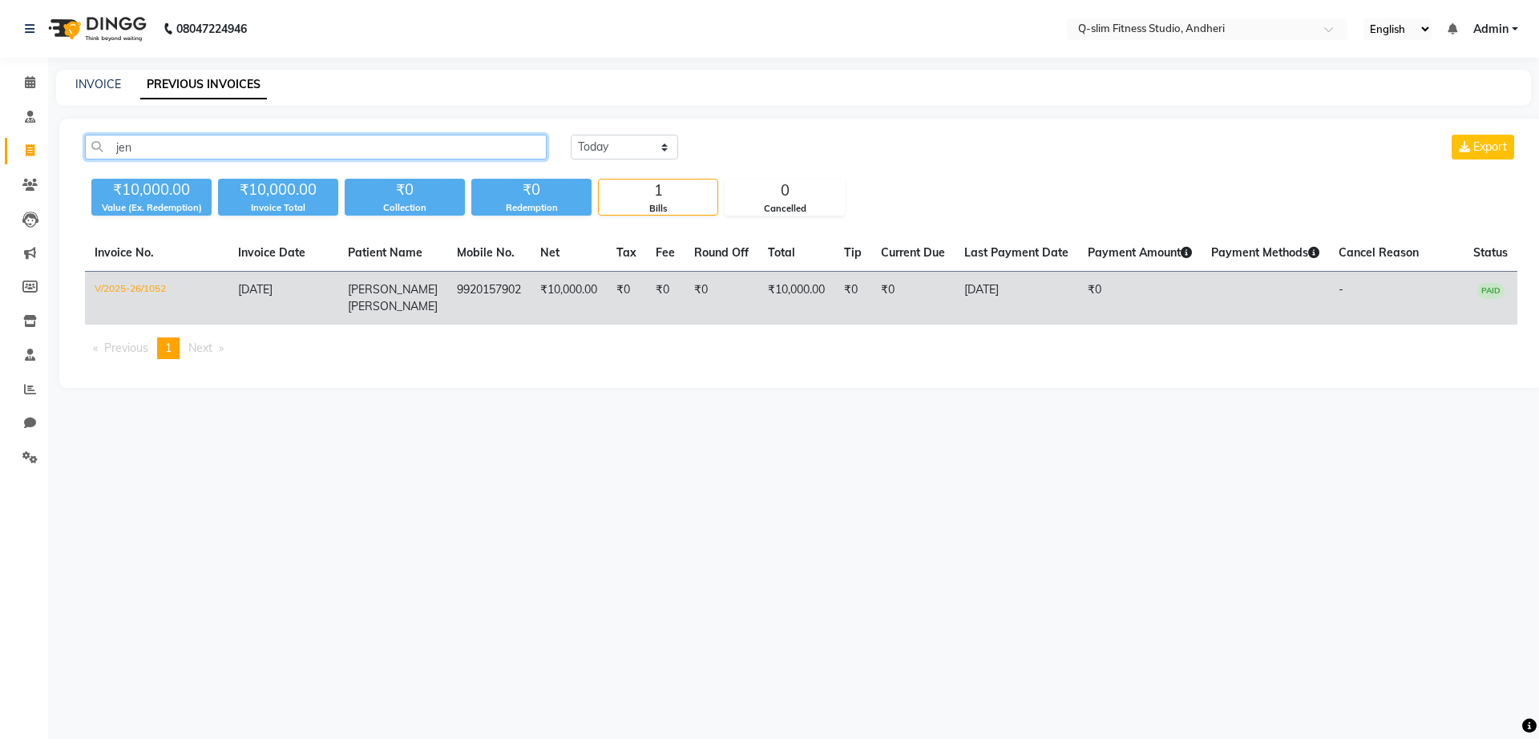
type input "jen"
click at [419, 298] on td "Jenisha Parikh" at bounding box center [392, 299] width 109 height 54
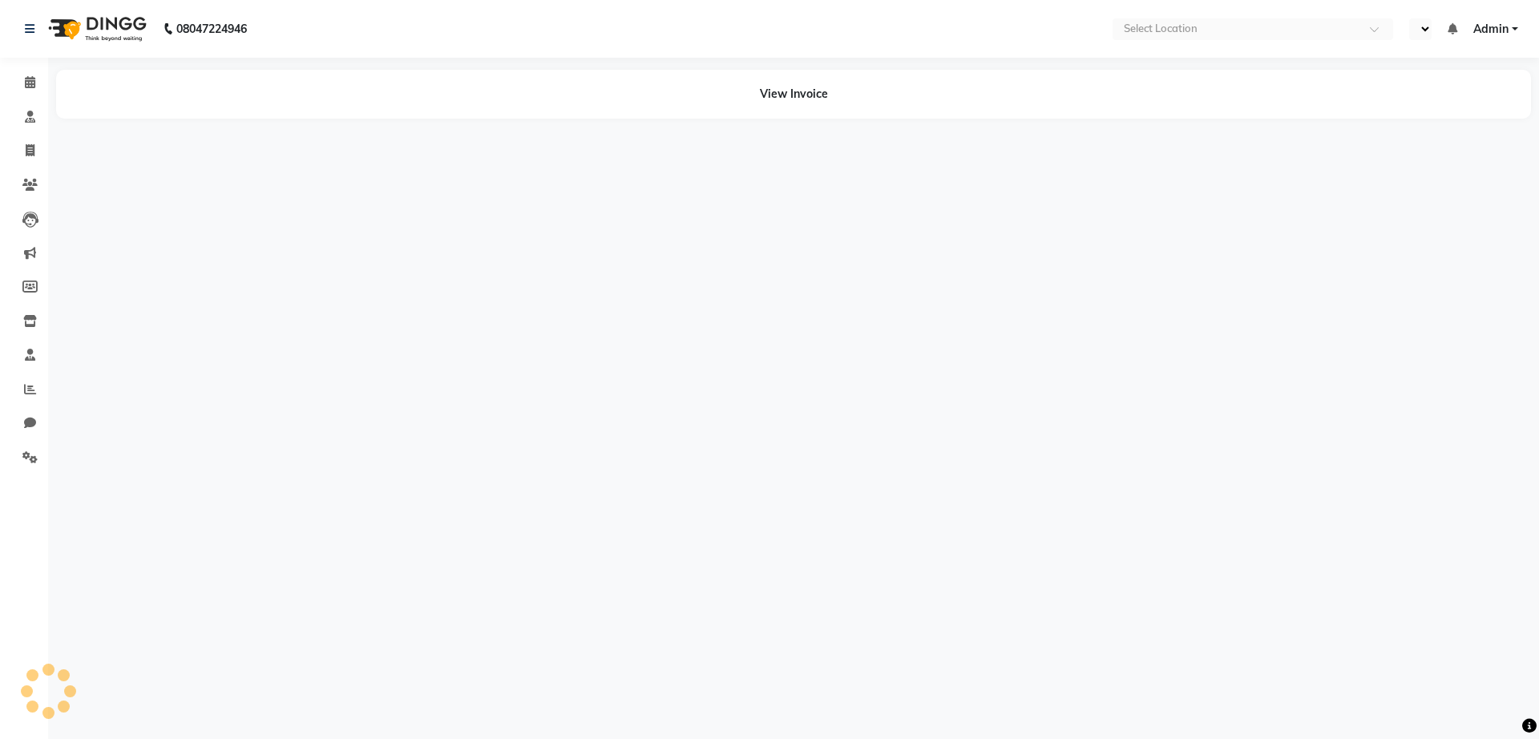
select select "en"
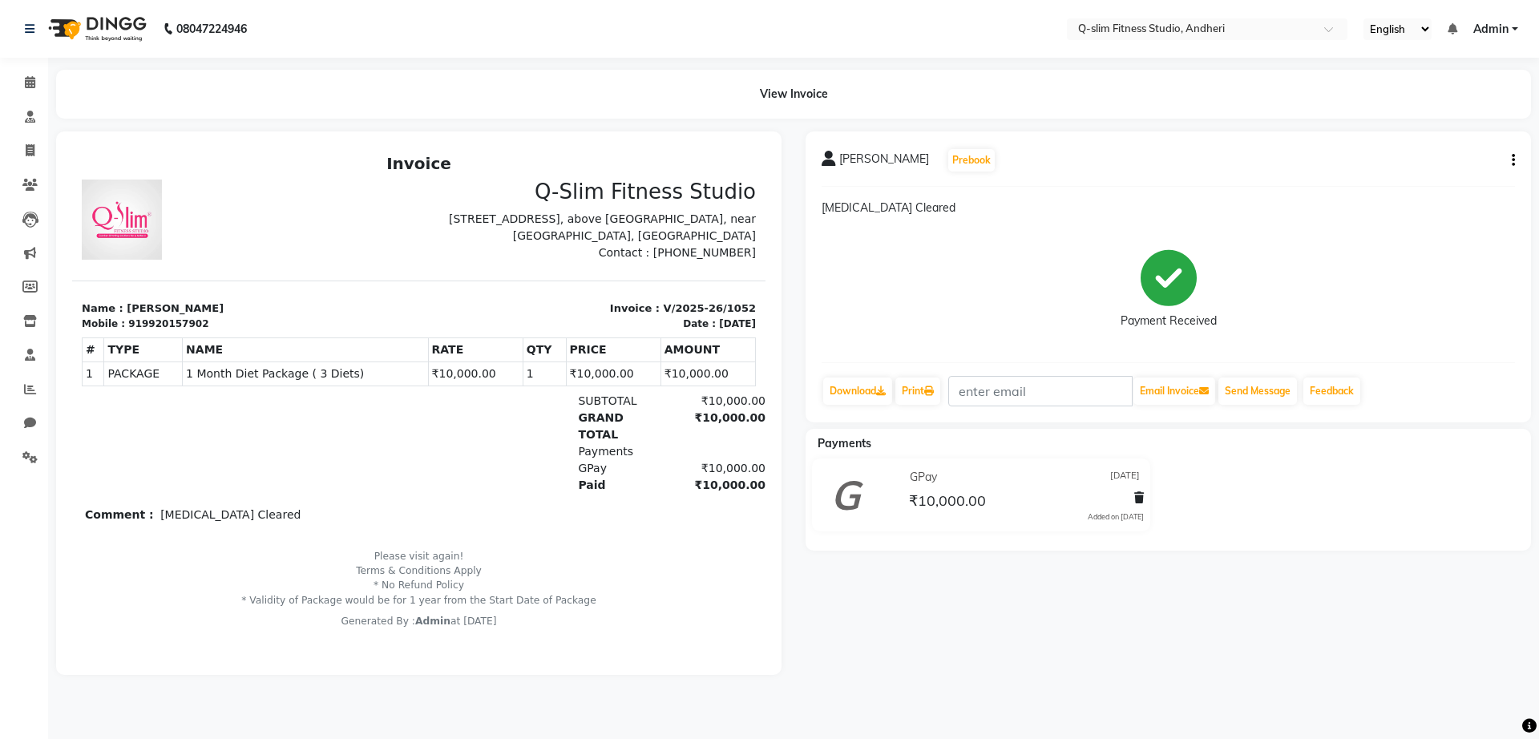
click at [1511, 159] on button "button" at bounding box center [1511, 160] width 10 height 17
click at [1442, 121] on div "Cancel Invoice" at bounding box center [1449, 130] width 80 height 20
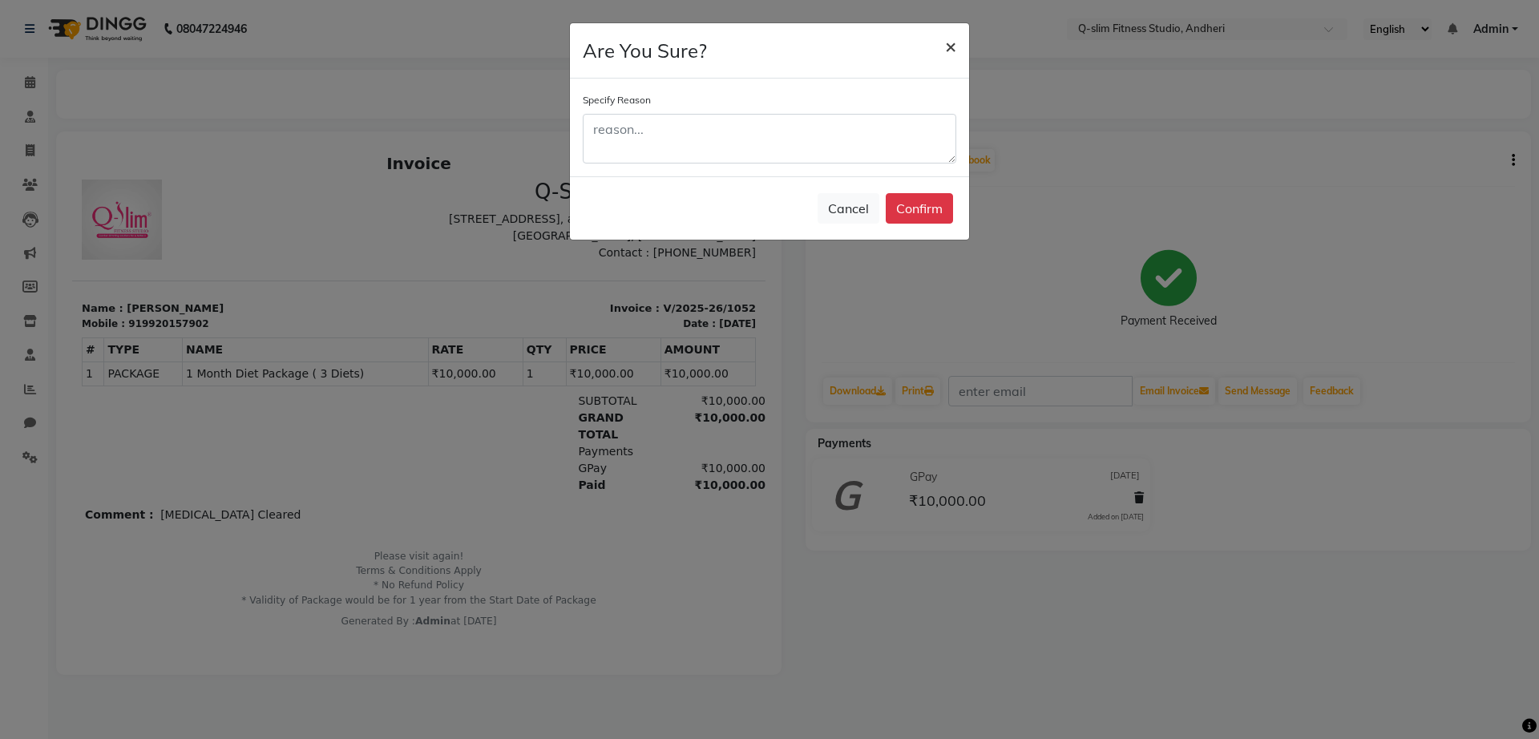
click at [960, 42] on button "×" at bounding box center [950, 45] width 37 height 45
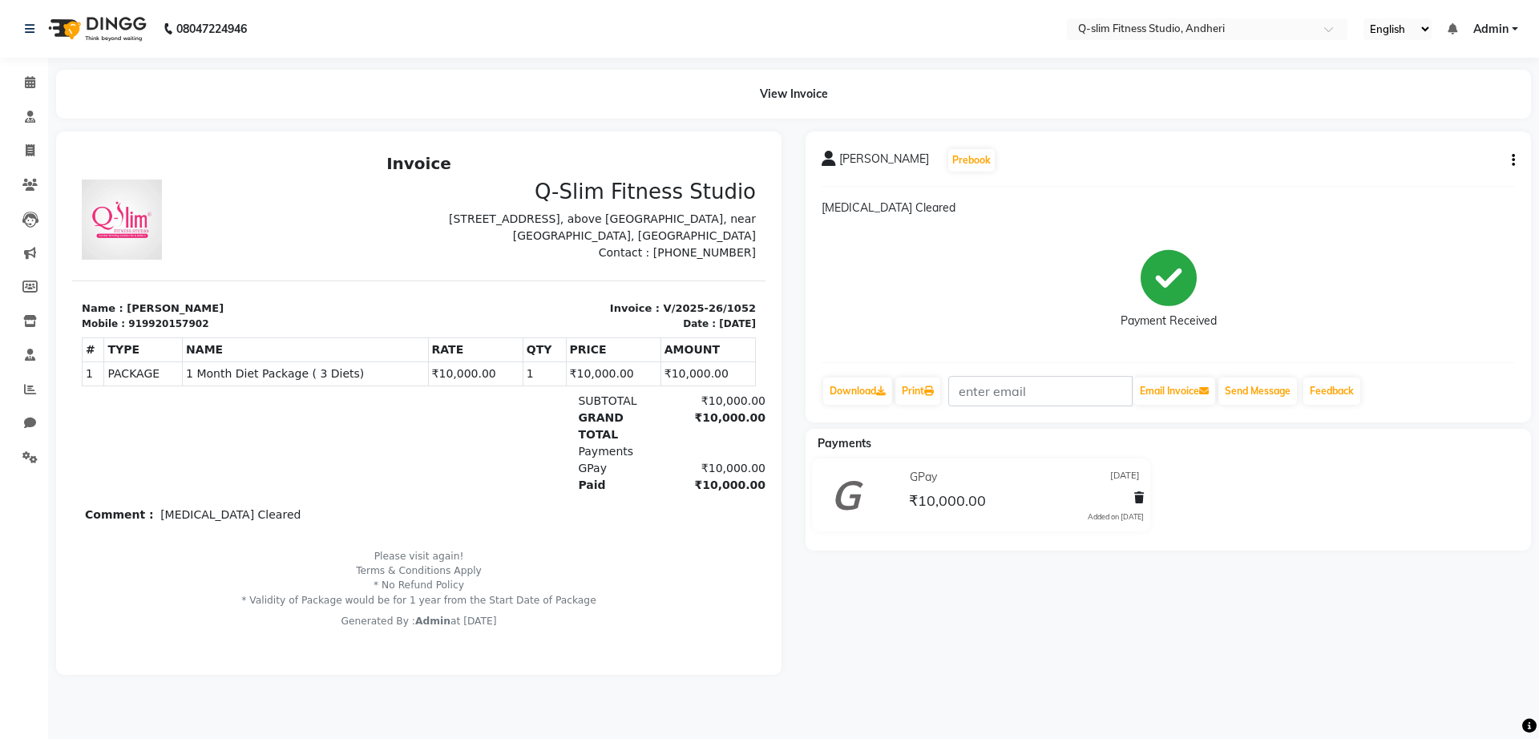
click at [1513, 161] on icon "button" at bounding box center [1513, 160] width 3 height 1
click at [1459, 169] on div "Edit Invoice" at bounding box center [1449, 170] width 80 height 20
select select "service"
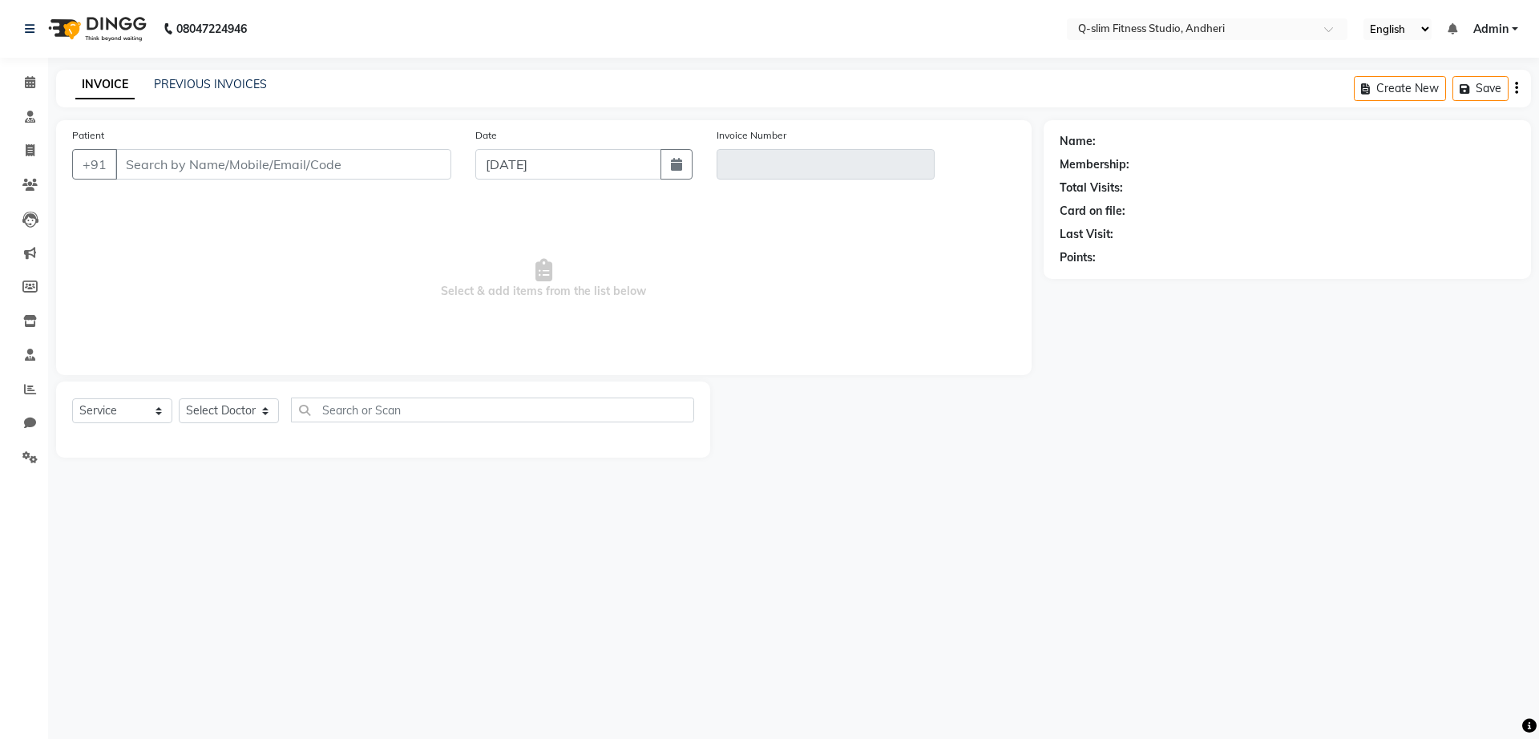
type input "9920157902"
type input "V/2025-26/1052"
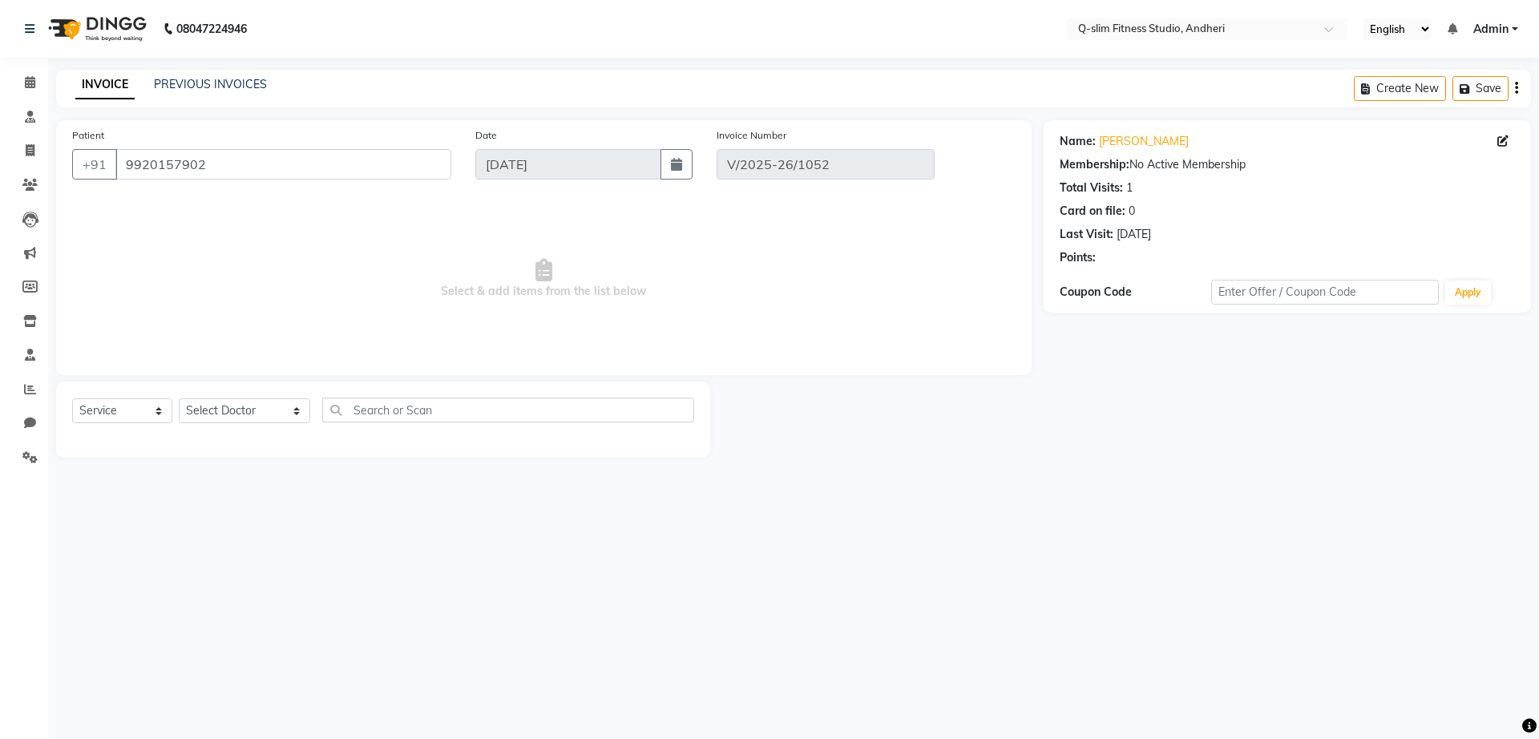
type input "13-08-2025"
select select "select"
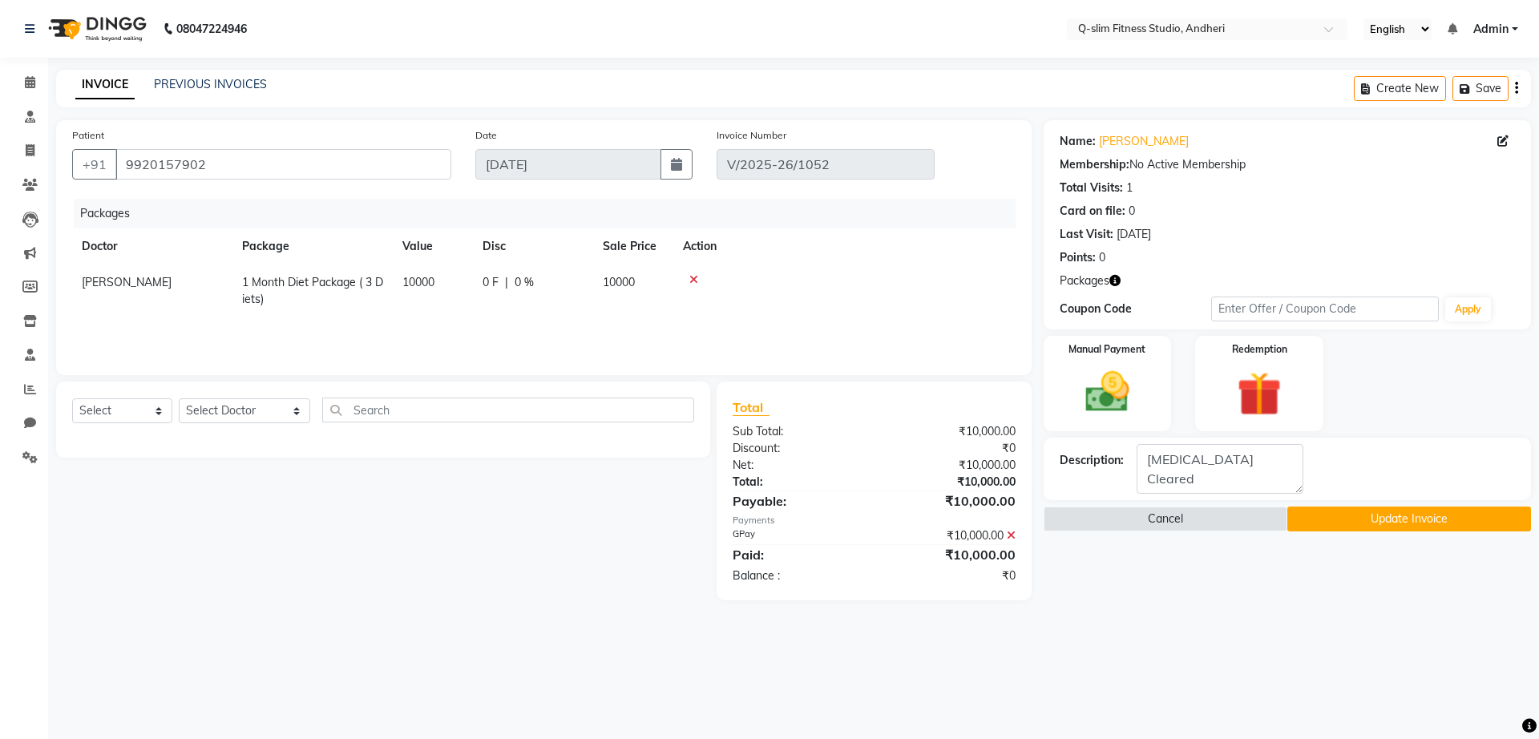
click at [694, 278] on icon at bounding box center [693, 279] width 9 height 11
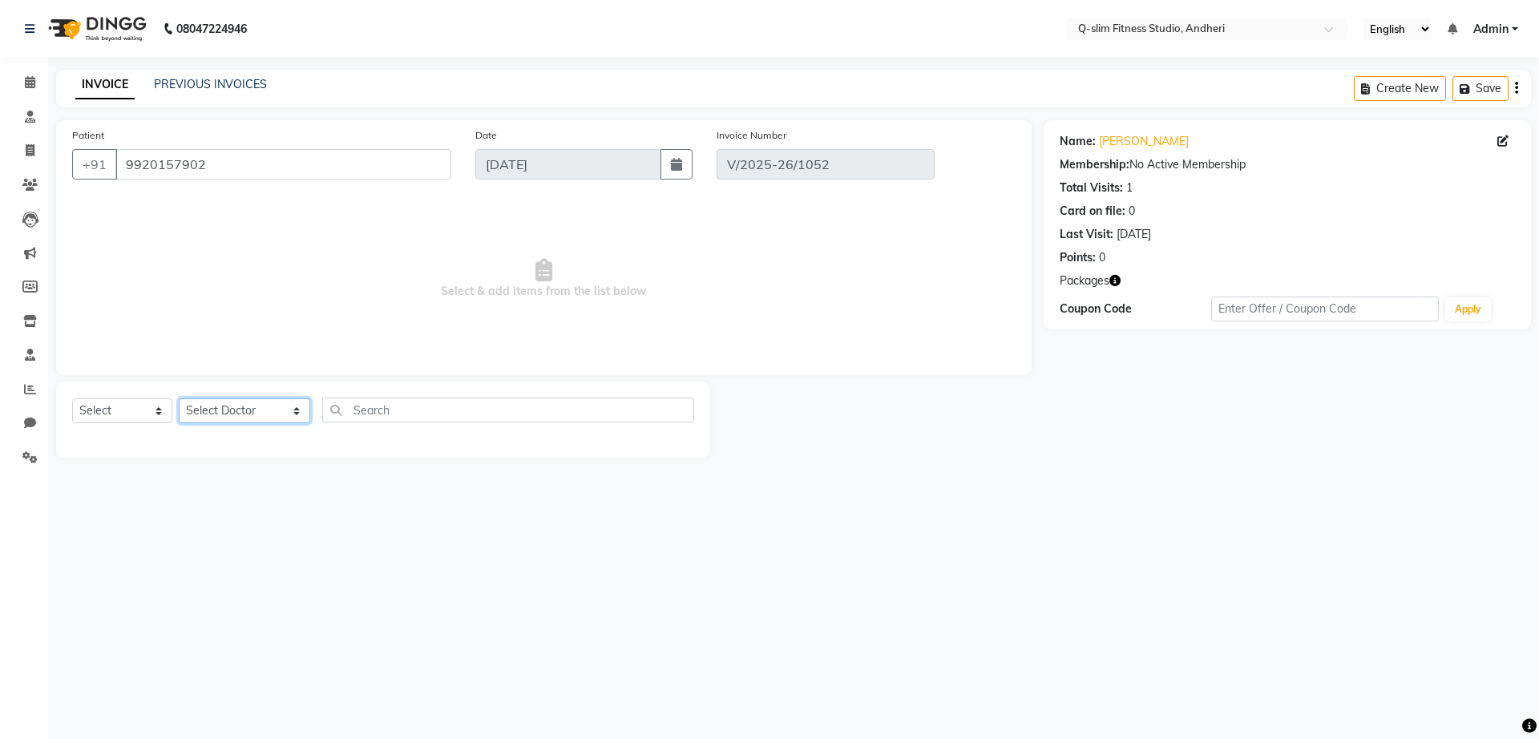
click at [246, 410] on select "Select Doctor Dr Malvina DR Pallavi Srivastava Kavita Hemnani / Zoya Lipo Sessi…" at bounding box center [244, 410] width 131 height 25
select select "76951"
click at [179, 398] on select "Select Doctor Dr Malvina DR Pallavi Srivastava Kavita Hemnani / Zoya Lipo Sessi…" at bounding box center [244, 410] width 131 height 25
click at [139, 417] on select "Select Service Product Membership Package Voucher Prepaid Gift Card" at bounding box center [122, 410] width 100 height 25
select select "package"
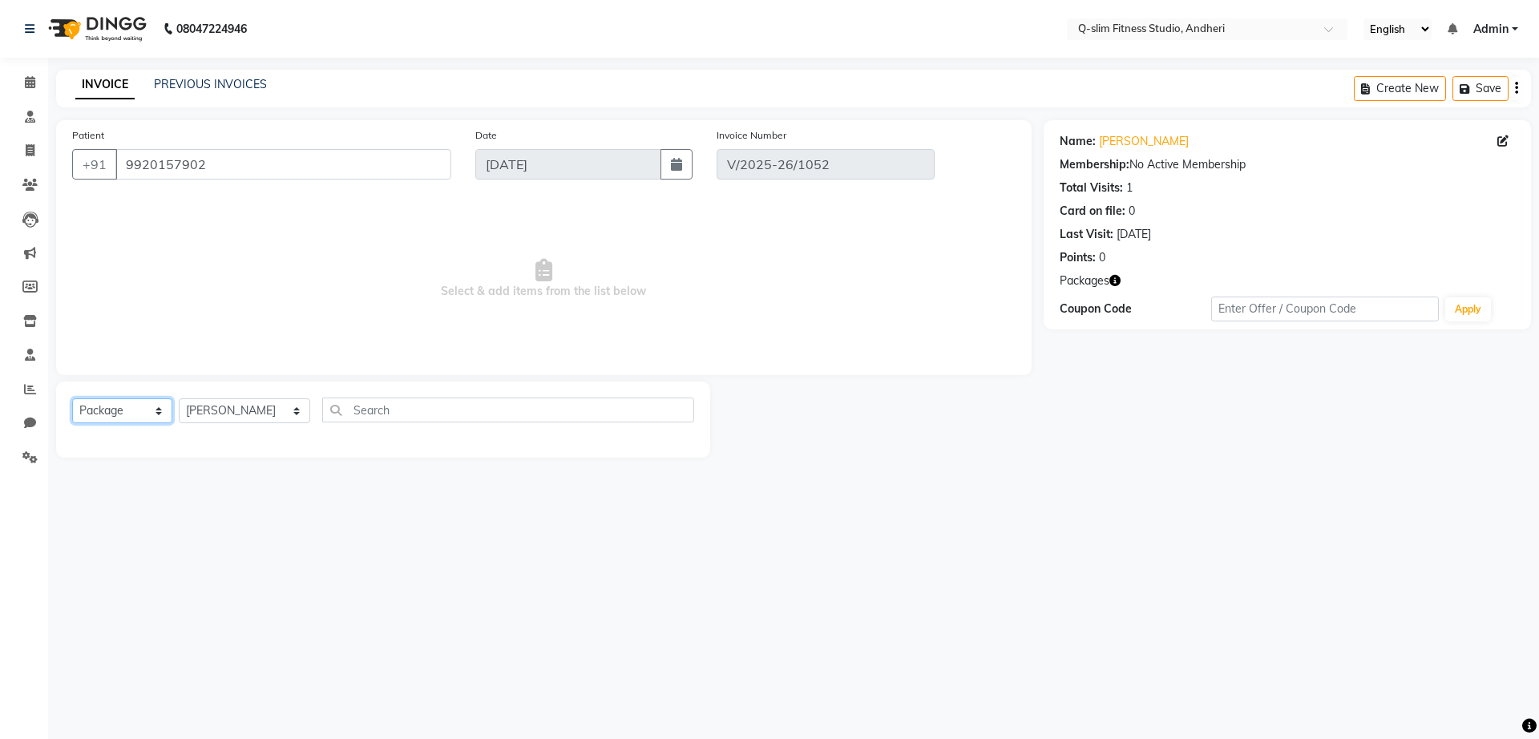
click at [72, 398] on select "Select Service Product Membership Package Voucher Prepaid Gift Card" at bounding box center [122, 410] width 100 height 25
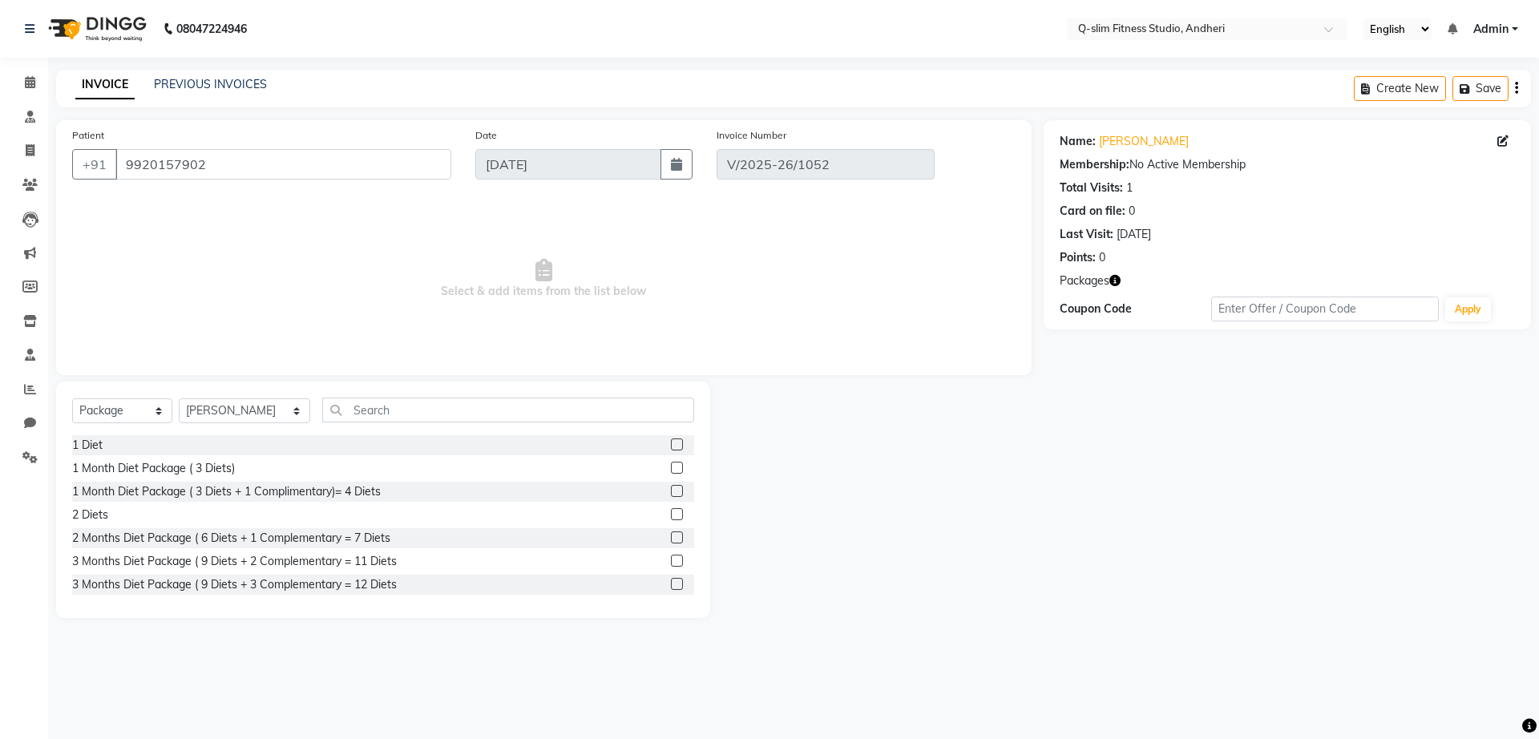
click at [671, 534] on label at bounding box center [677, 538] width 12 height 12
click at [671, 534] on input "checkbox" at bounding box center [676, 538] width 10 height 10
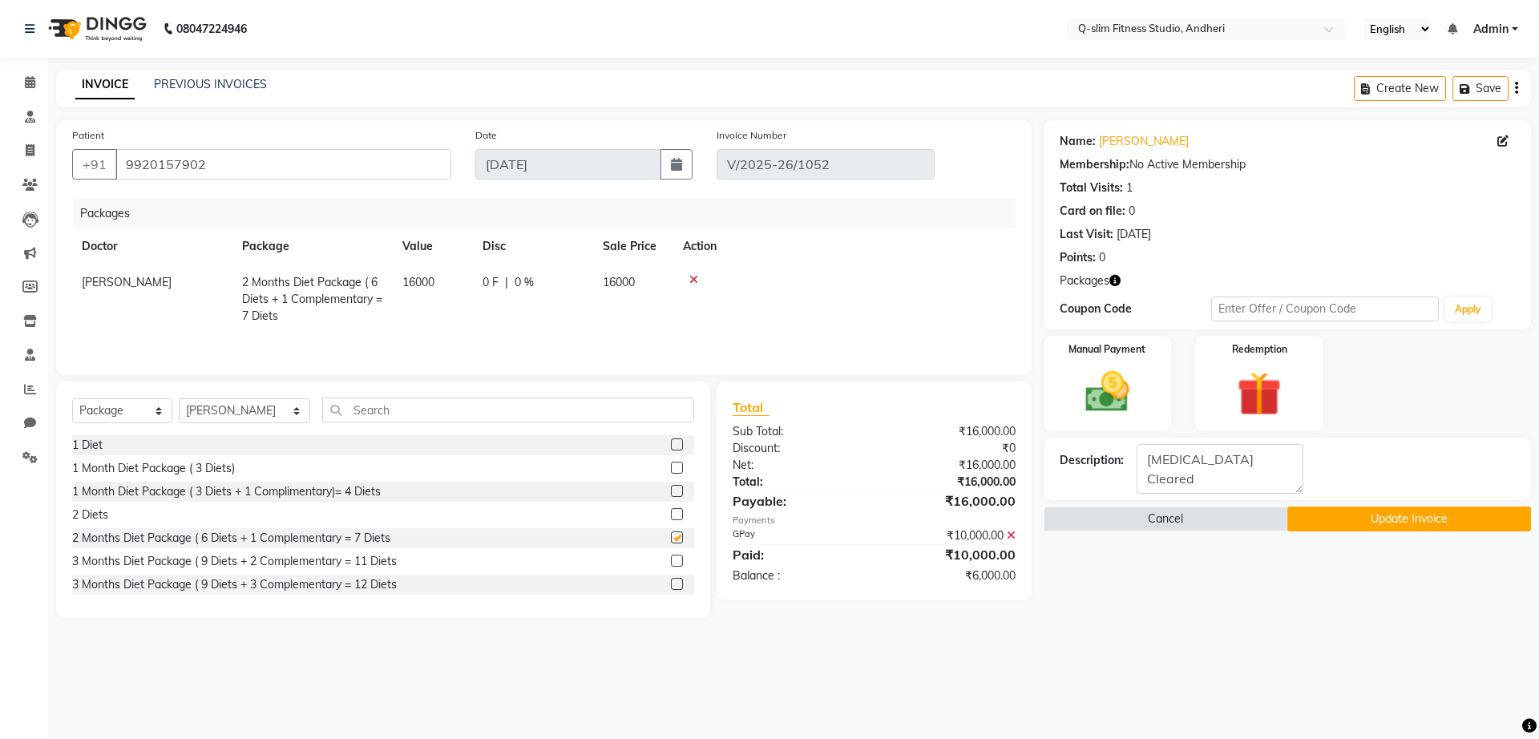
checkbox input "false"
click at [1369, 515] on button "Update Invoice" at bounding box center [1410, 519] width 244 height 25
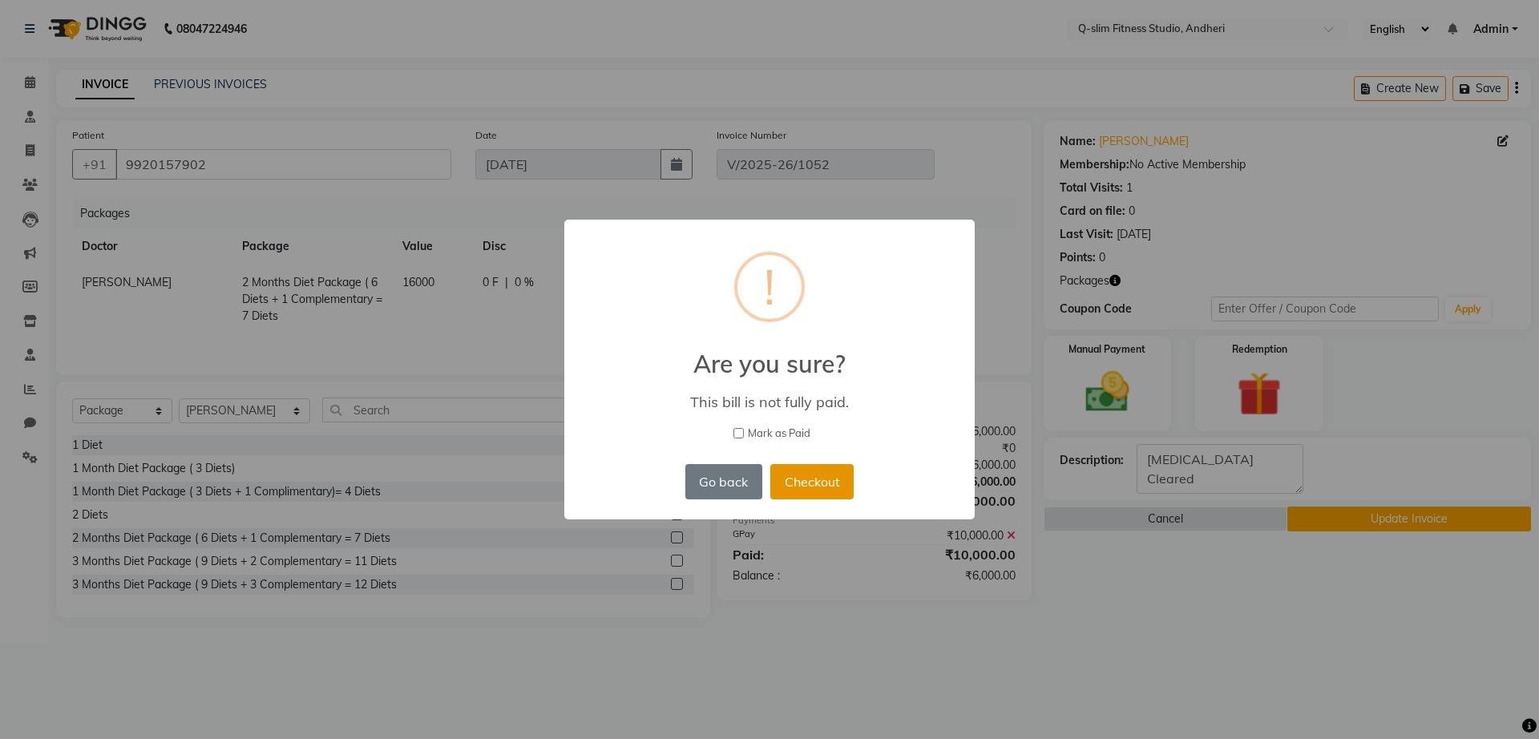
click at [801, 476] on button "Checkout" at bounding box center [811, 481] width 83 height 35
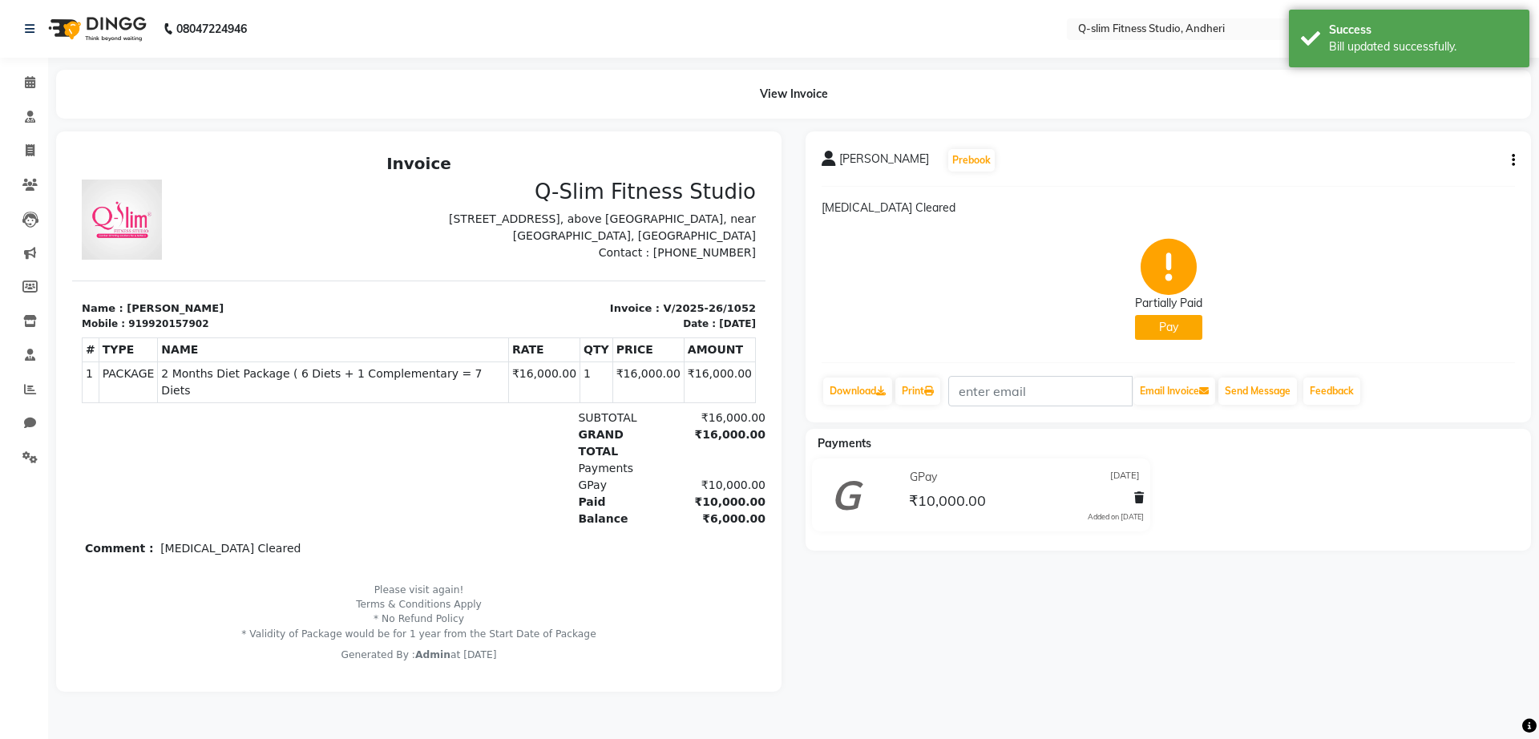
click at [1174, 327] on button "Pay" at bounding box center [1168, 327] width 67 height 25
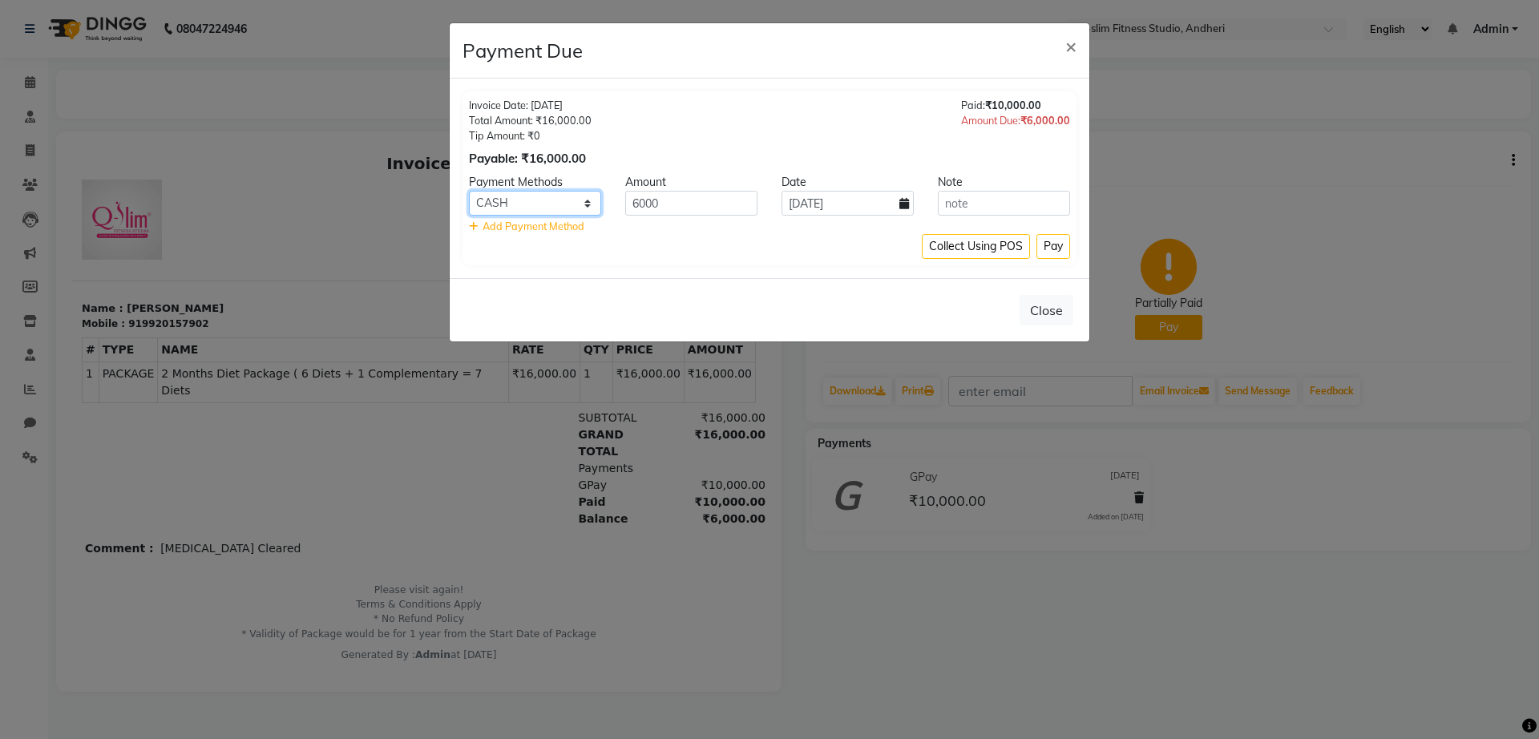
click at [581, 206] on select "CASH CARD ONLINE Cheque GPay" at bounding box center [535, 203] width 132 height 25
select select "3"
click at [469, 191] on select "CASH CARD ONLINE Cheque GPay" at bounding box center [535, 203] width 132 height 25
click at [1049, 247] on button "Pay" at bounding box center [1054, 246] width 34 height 25
